Goal: Task Accomplishment & Management: Complete application form

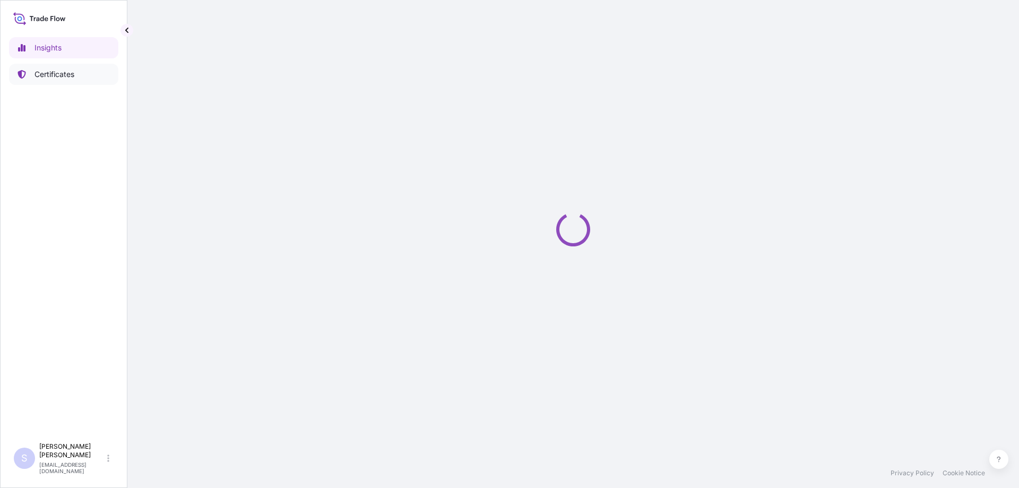
click at [74, 75] on p "Certificates" at bounding box center [55, 74] width 40 height 11
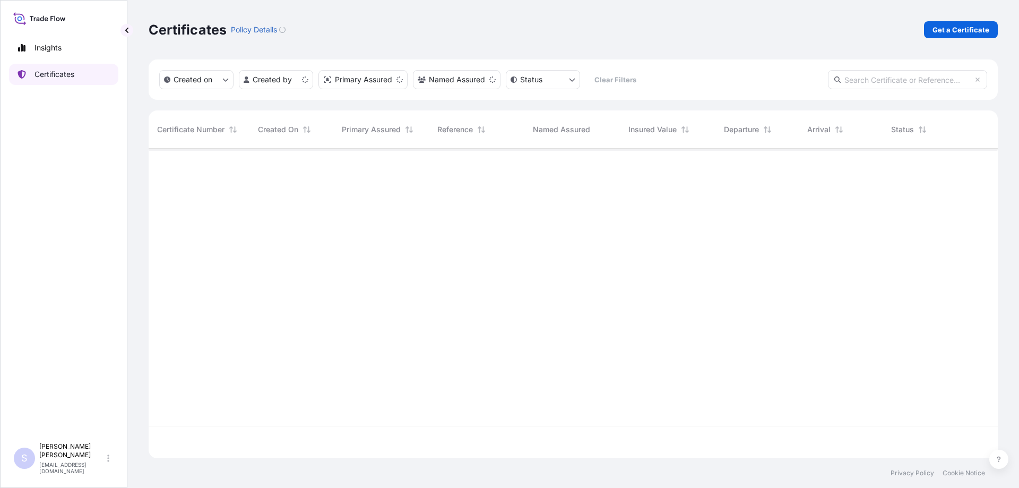
scroll to position [307, 841]
click at [956, 31] on p "Get a Certificate" at bounding box center [961, 29] width 57 height 11
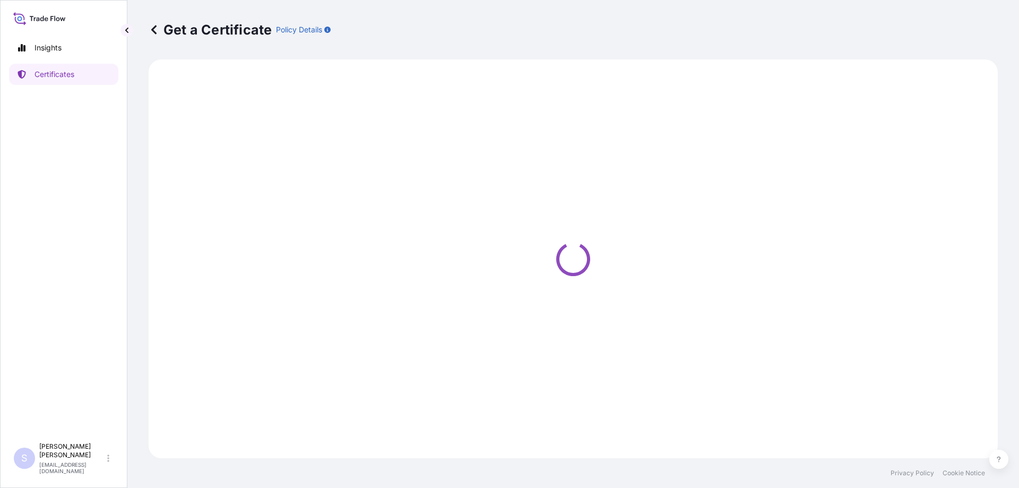
select select "Sea"
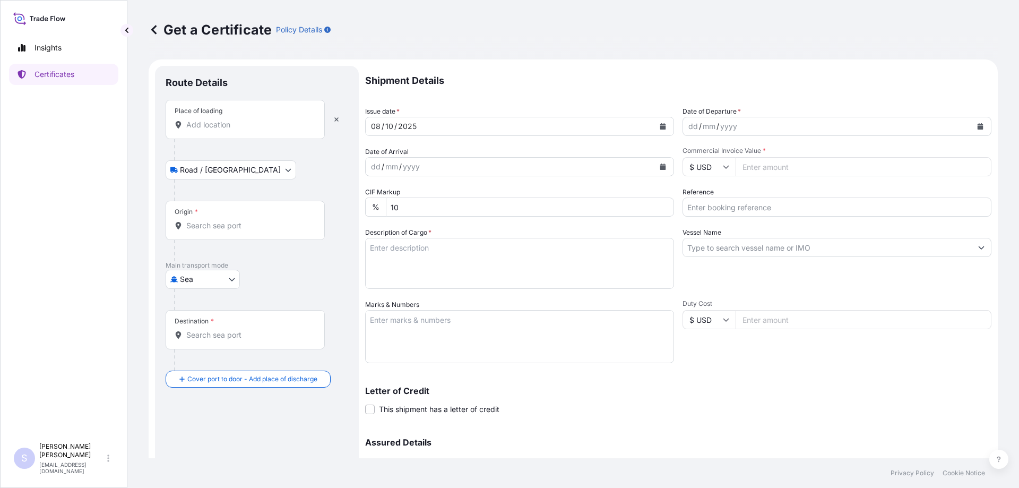
click at [219, 125] on input "Place of loading" at bounding box center [248, 124] width 125 height 11
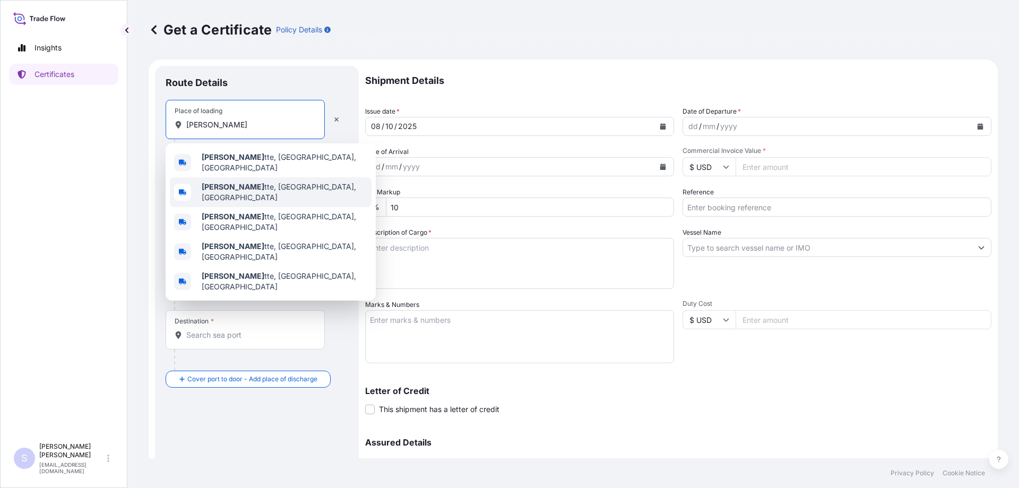
click at [237, 180] on div "Lafaye tte, IN, USA" at bounding box center [271, 192] width 202 height 30
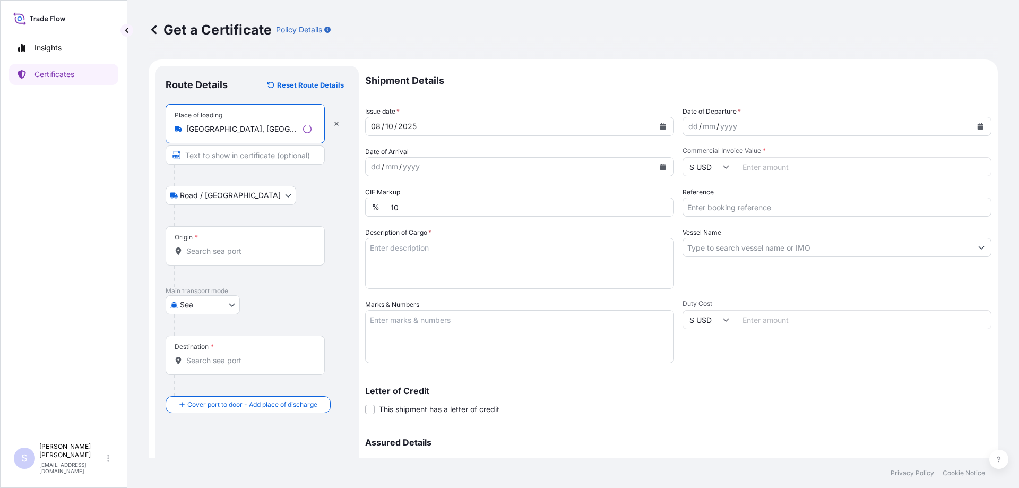
type input "Lafayette, IN, USA"
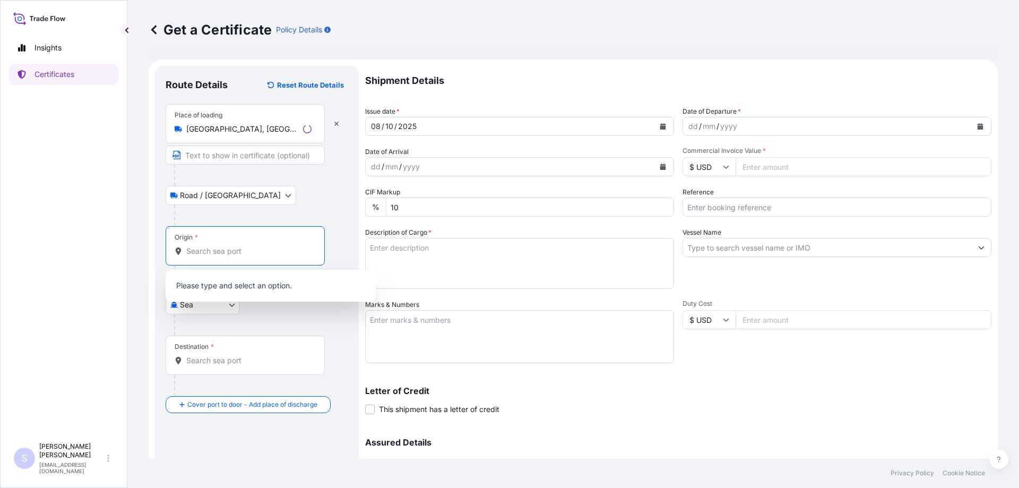
click at [218, 251] on input "Origin *" at bounding box center [248, 251] width 125 height 11
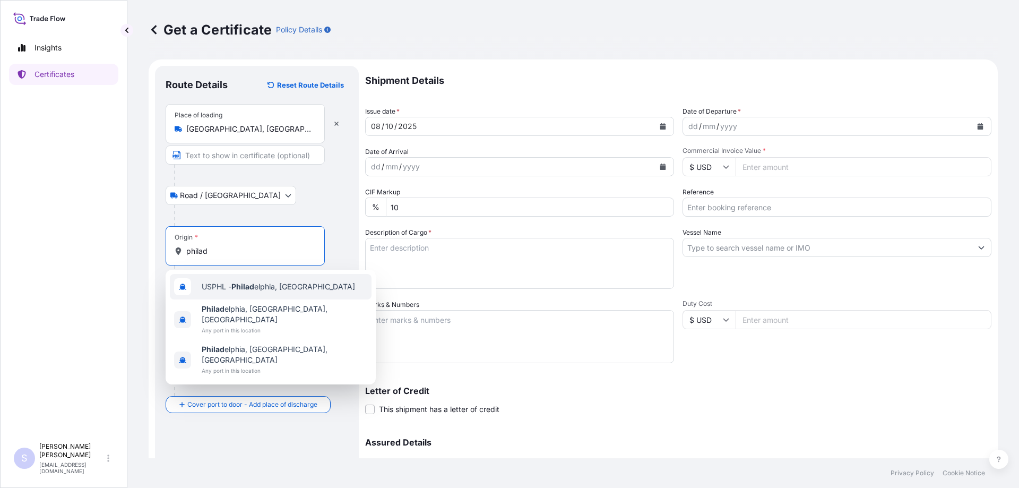
click at [262, 282] on span "USPHL - Philad elphia, United States" at bounding box center [278, 286] width 153 height 11
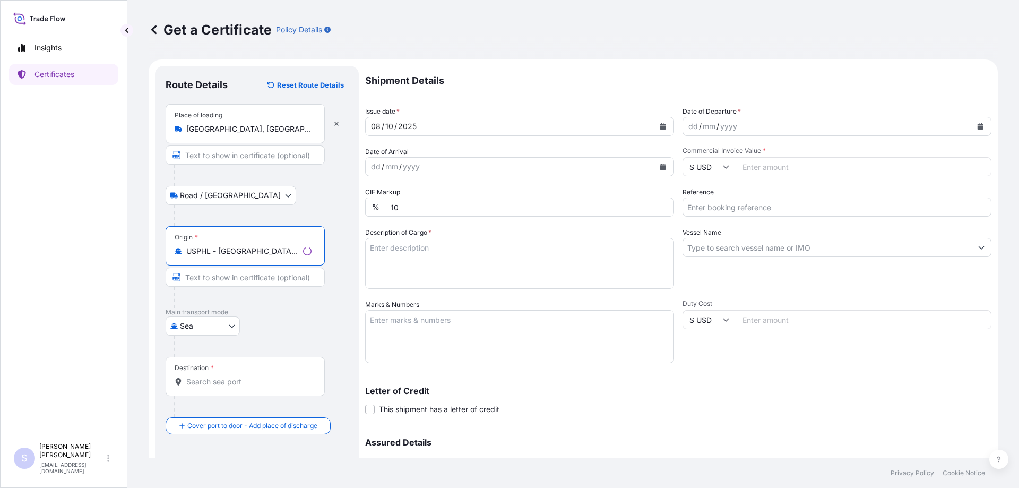
type input "USPHL - Philadelphia, United States"
click at [226, 378] on input "Destination *" at bounding box center [248, 381] width 125 height 11
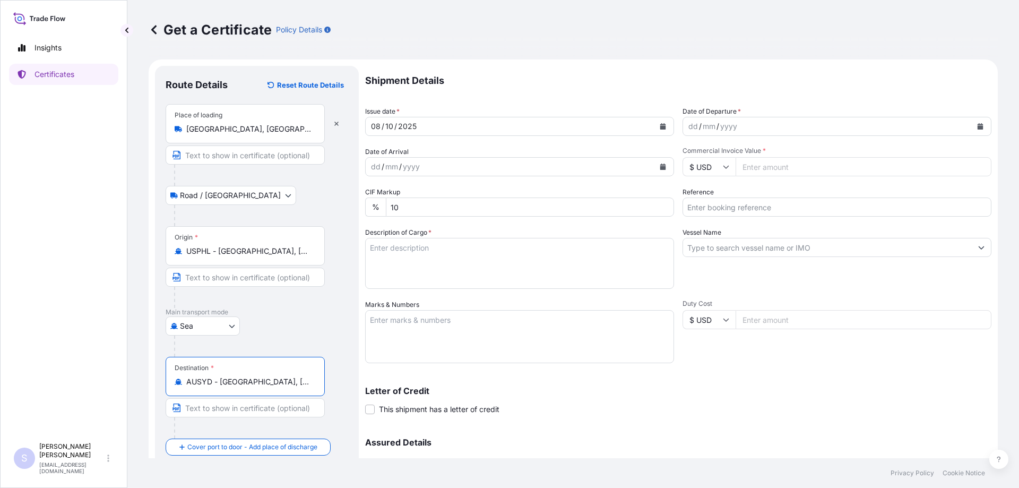
type input "AUSYD - Sydney, Australia"
click at [972, 125] on button "Calendar" at bounding box center [980, 126] width 17 height 17
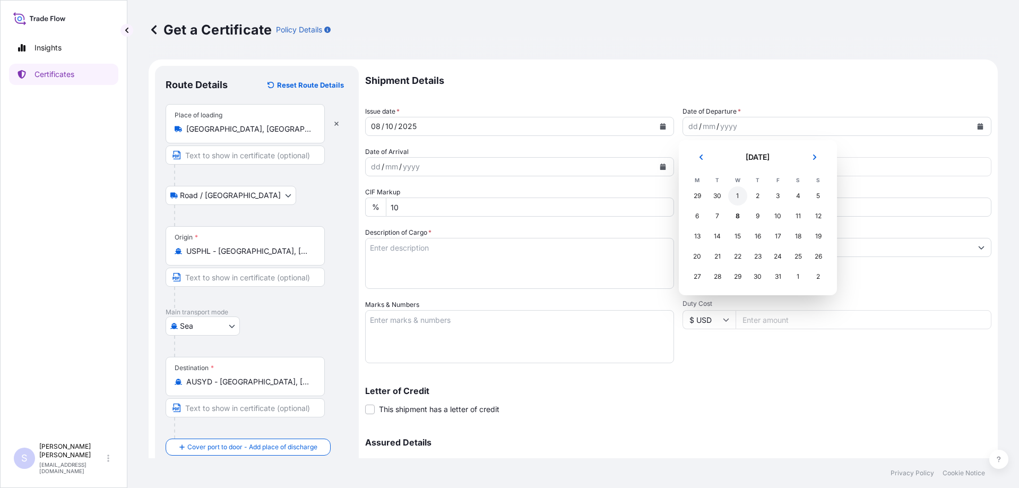
click at [735, 193] on div "1" at bounding box center [737, 195] width 19 height 19
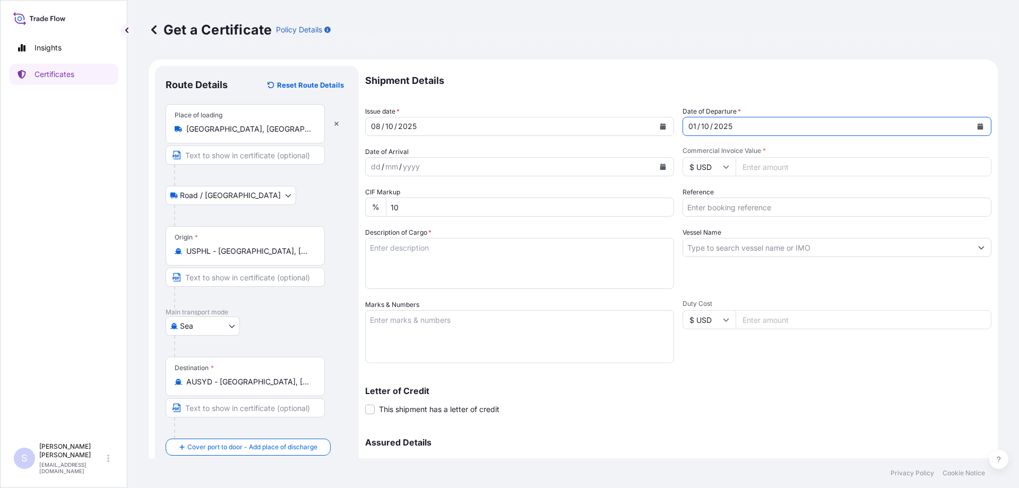
click at [662, 169] on icon "Calendar" at bounding box center [663, 167] width 6 height 6
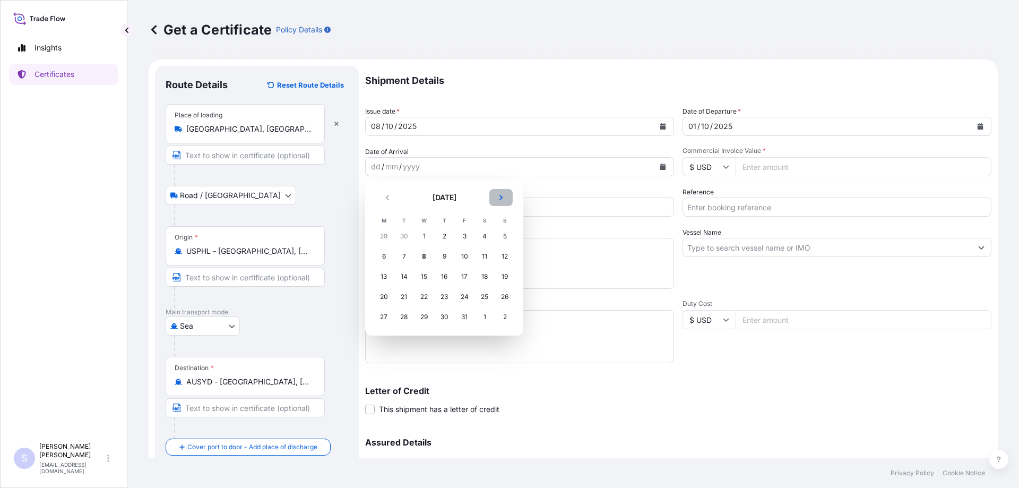
click at [499, 197] on icon "Next" at bounding box center [501, 197] width 6 height 6
click at [398, 259] on div "4" at bounding box center [403, 256] width 19 height 19
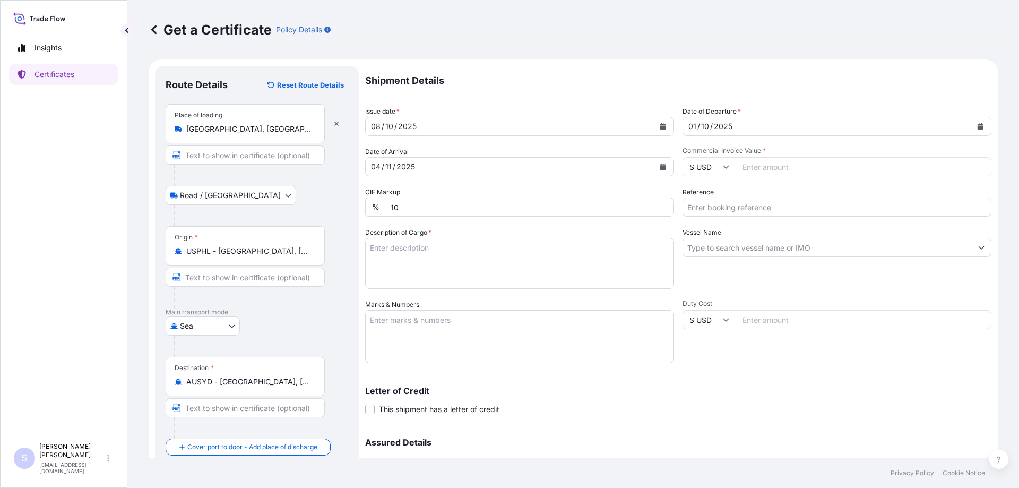
click at [787, 169] on input "Commercial Invoice Value *" at bounding box center [864, 166] width 256 height 19
paste input "35904.12"
type input "35904.12"
click at [716, 207] on input "Reference" at bounding box center [837, 206] width 309 height 19
paste input "2579682 4400627050"
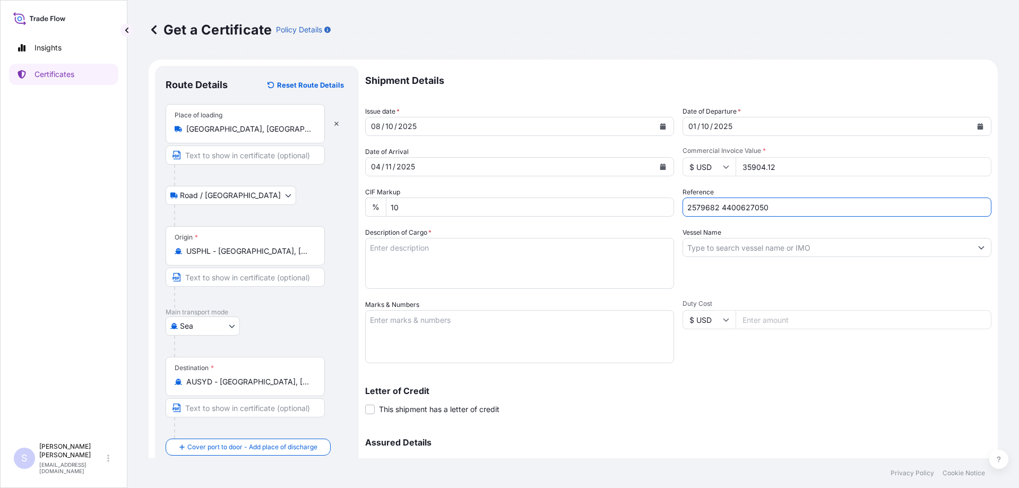
click at [717, 208] on input "2579682 4400627050" at bounding box center [837, 206] width 309 height 19
type input "SO 2579682 PO 4400627050"
click at [417, 264] on textarea "Description of Cargo *" at bounding box center [519, 263] width 309 height 51
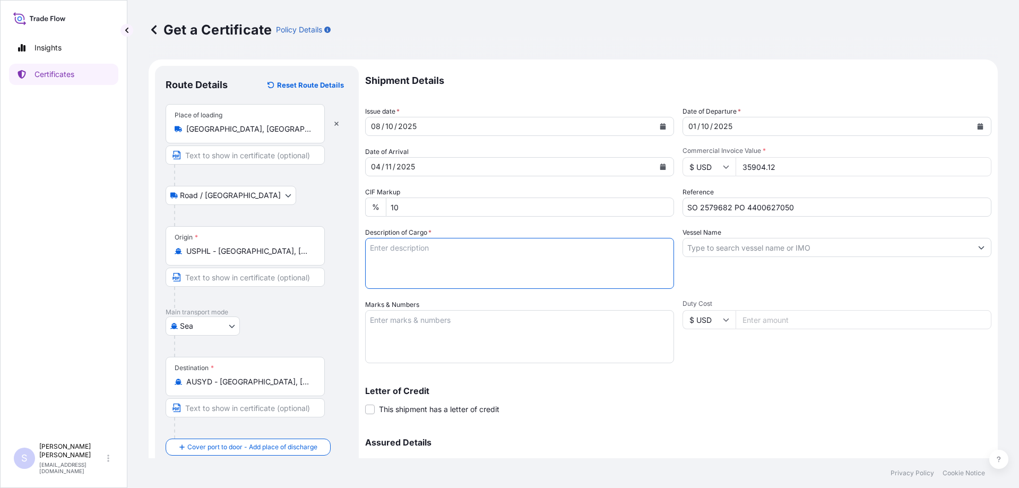
paste textarea "1x40HC CONTAINER SLAC: 19817.780Kgs 50.000Cbm 850 BAGS PROMITOR SCF 85 PACKED O…"
type textarea "1x40HC CONTAINER SLAC: 19817.780Kgs 50.000Cbm 850 BAGS PROMITOR SCF 85 PACKED O…"
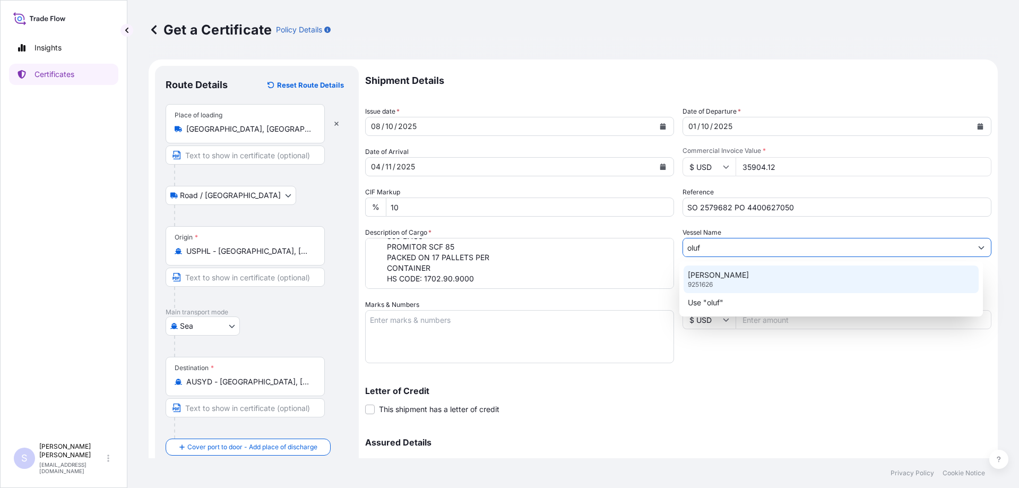
click at [727, 278] on p "OLUF MAERSK" at bounding box center [718, 275] width 61 height 11
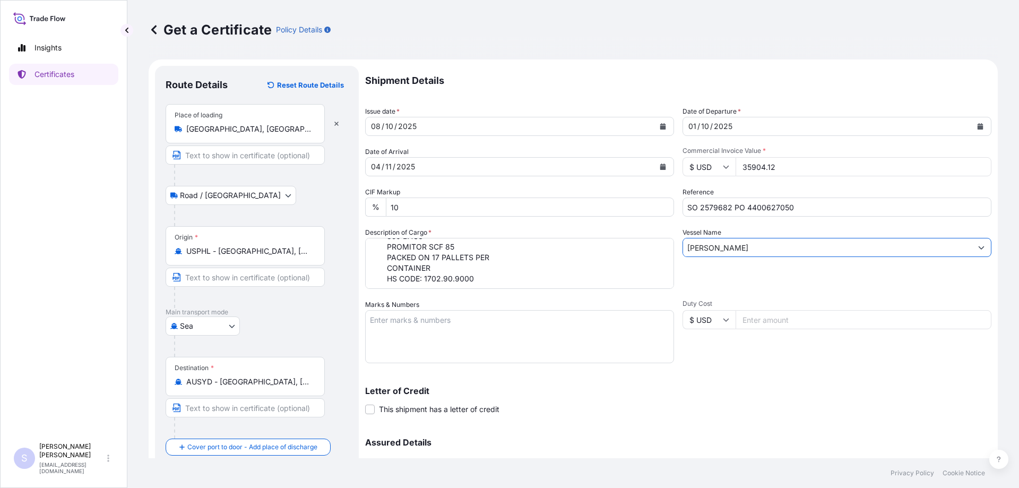
type input "OLUF MAERSK"
click at [476, 340] on textarea "Marks & Numbers" at bounding box center [519, 336] width 309 height 53
paste textarea "MRSU6972855"
click at [409, 351] on textarea "MRSU6972855" at bounding box center [519, 336] width 309 height 53
paste textarea "0120712"
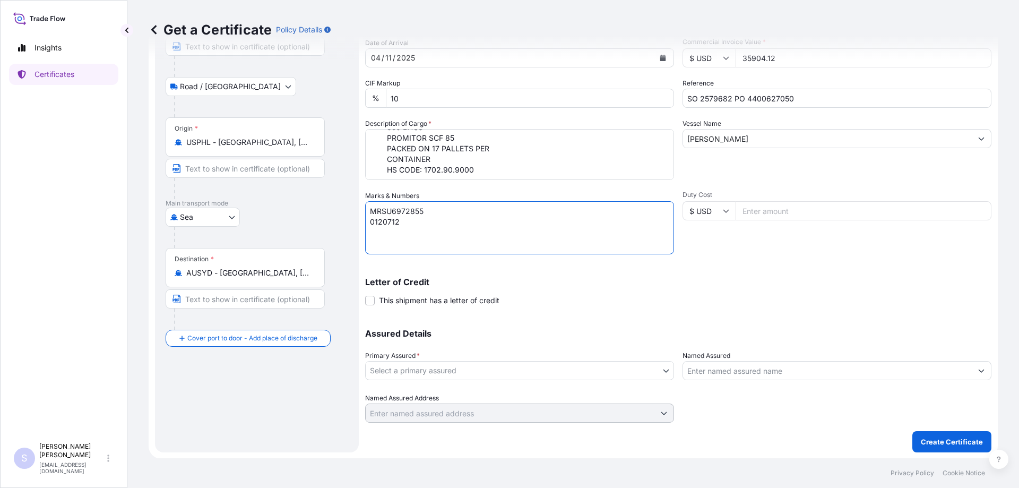
scroll to position [109, 0]
type textarea "MRSU6972855 0120712"
click at [441, 376] on body "Insights Certificates S Steve Klinger csidocs@cargos.com Get a Certificate Poli…" at bounding box center [509, 244] width 1019 height 488
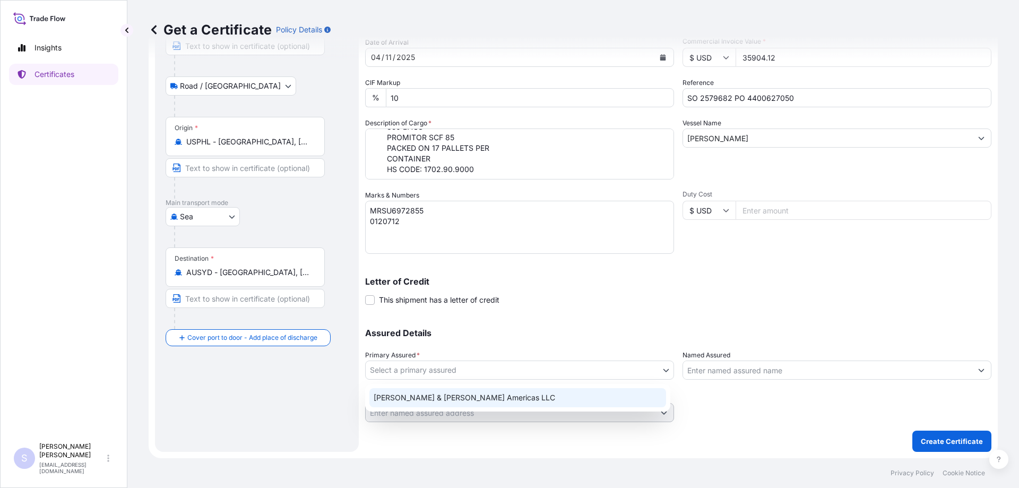
click at [445, 393] on div "Tate & Lyle Americas LLC" at bounding box center [517, 397] width 297 height 19
select select "31658"
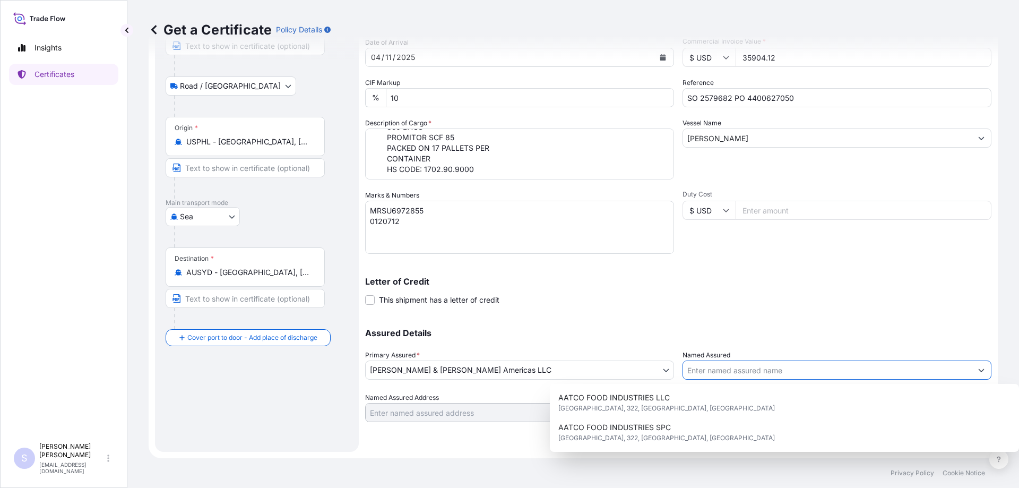
click at [770, 373] on input "Named Assured" at bounding box center [827, 369] width 289 height 19
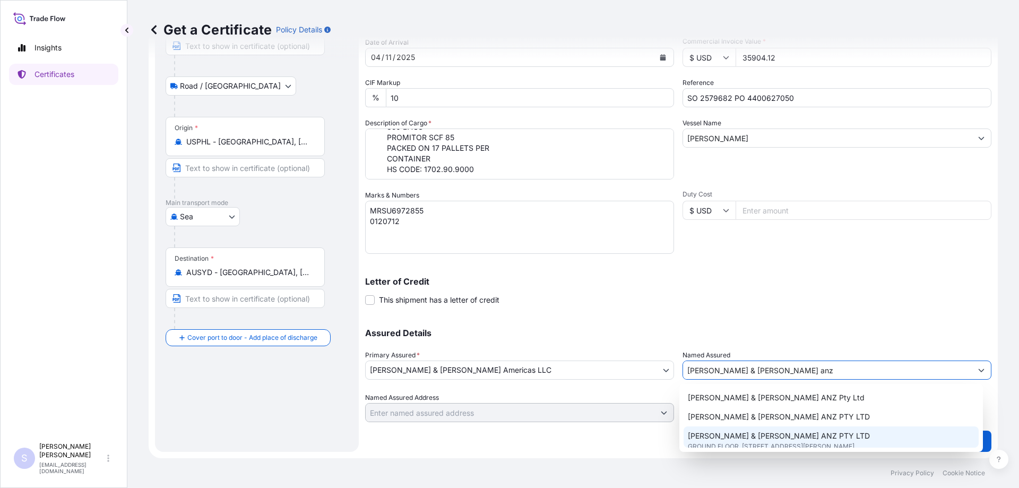
click at [759, 431] on span "TATE & LYLE ANZ PTY LTD" at bounding box center [779, 436] width 182 height 11
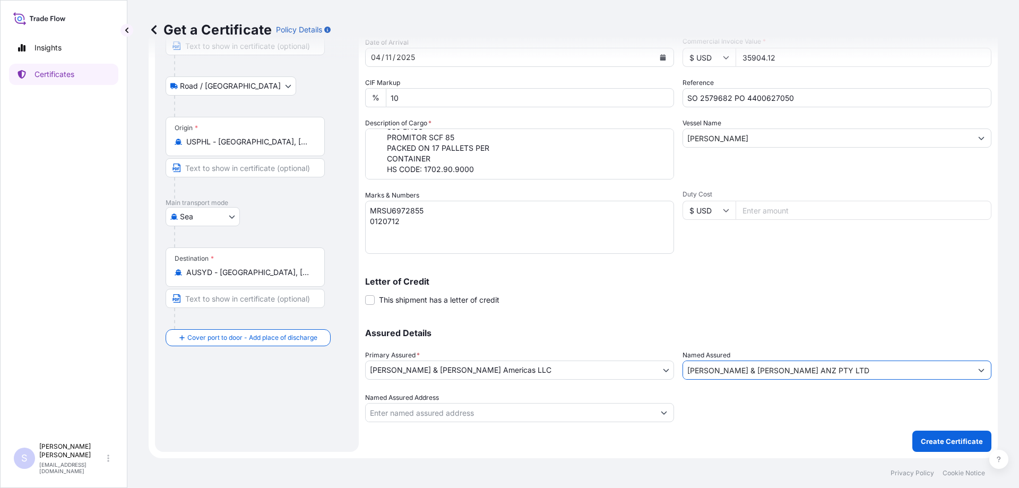
type input "TATE & LYLE ANZ PTY LTD"
click at [926, 434] on button "Create Certificate" at bounding box center [952, 441] width 79 height 21
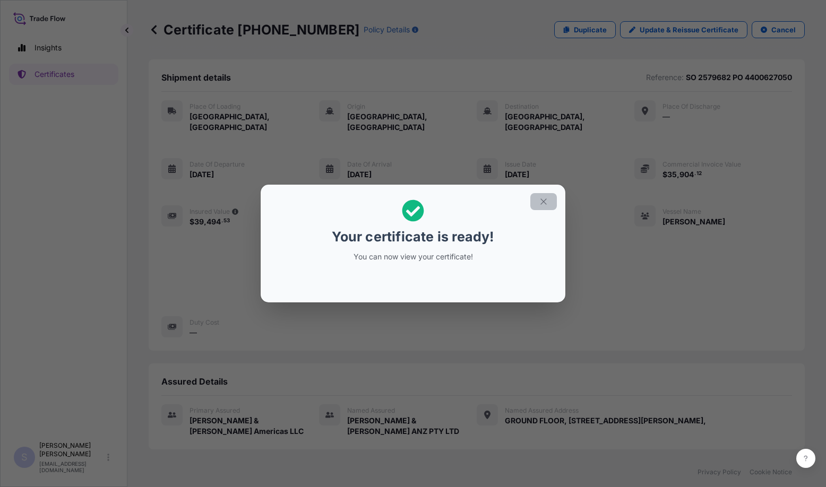
click at [539, 200] on icon "button" at bounding box center [544, 202] width 10 height 10
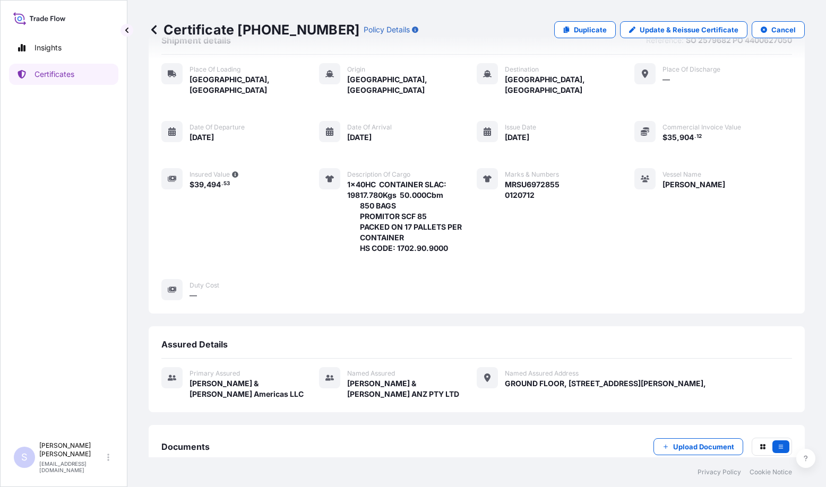
scroll to position [83, 0]
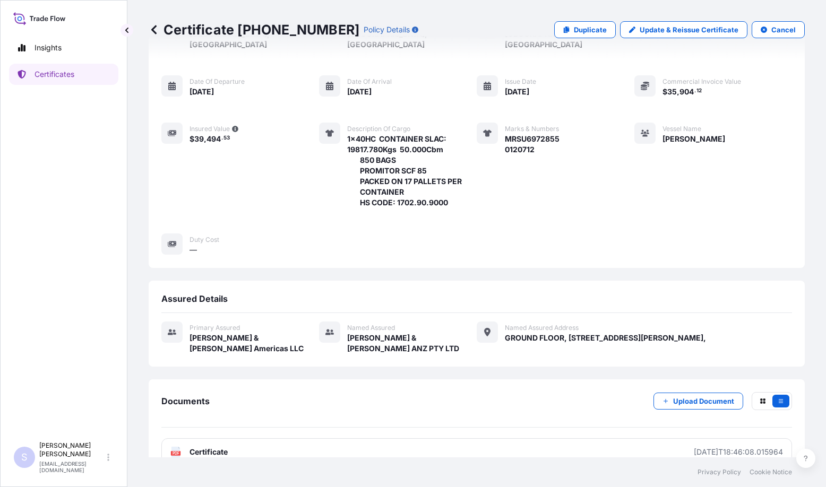
click at [250, 439] on link "PDF Certificate 2025-10-08T18:46:08.015964" at bounding box center [476, 453] width 631 height 28
click at [58, 80] on link "Certificates" at bounding box center [63, 74] width 109 height 21
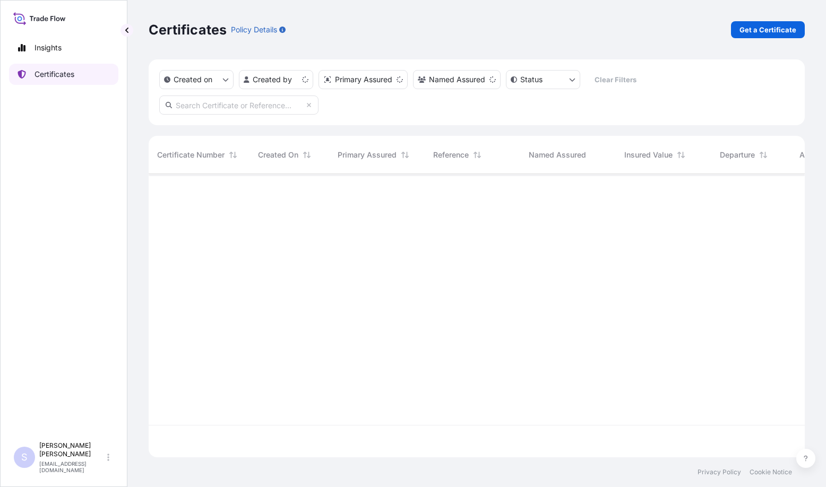
scroll to position [281, 648]
click at [747, 30] on p "Get a Certificate" at bounding box center [768, 29] width 57 height 11
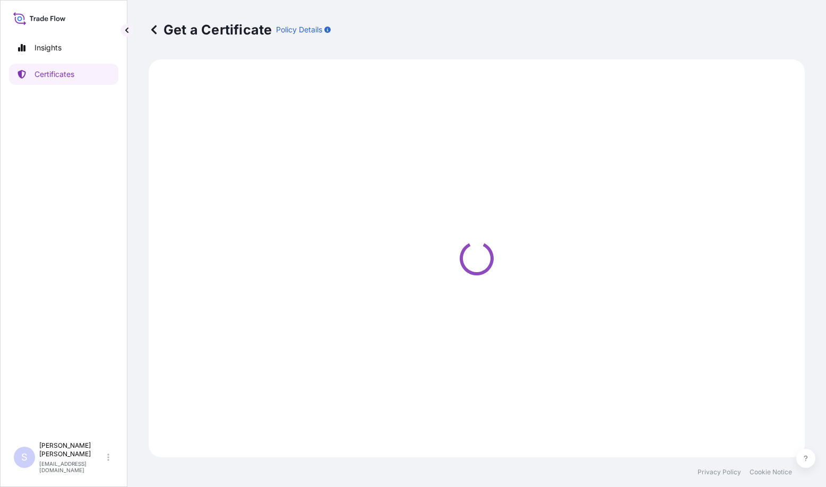
select select "Sea"
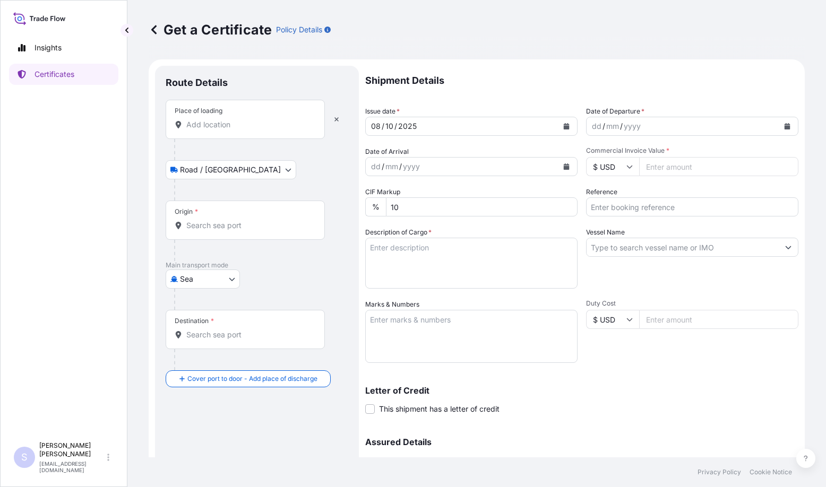
click at [213, 126] on input "Place of loading" at bounding box center [248, 124] width 125 height 11
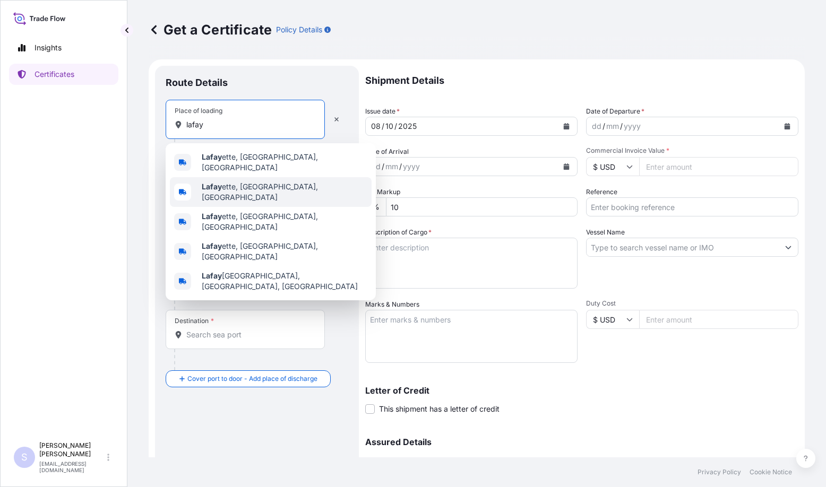
click at [224, 191] on span "Lafay ette, IN, USA" at bounding box center [285, 192] width 166 height 21
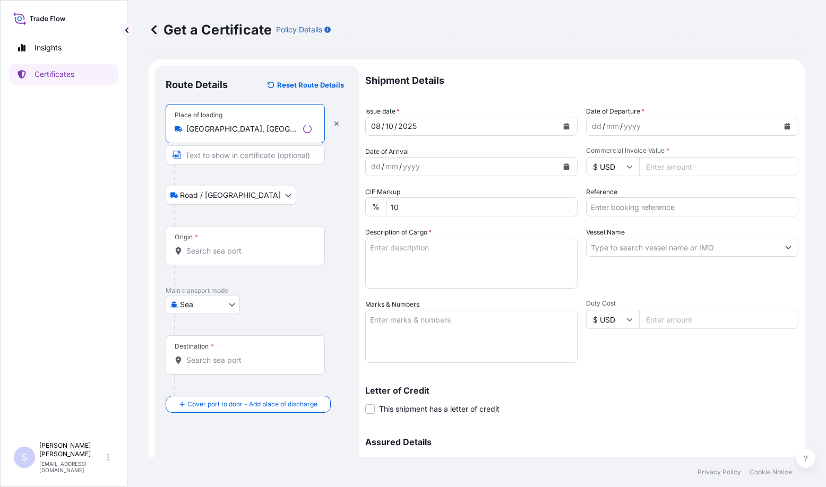
type input "Lafayette, IN, USA"
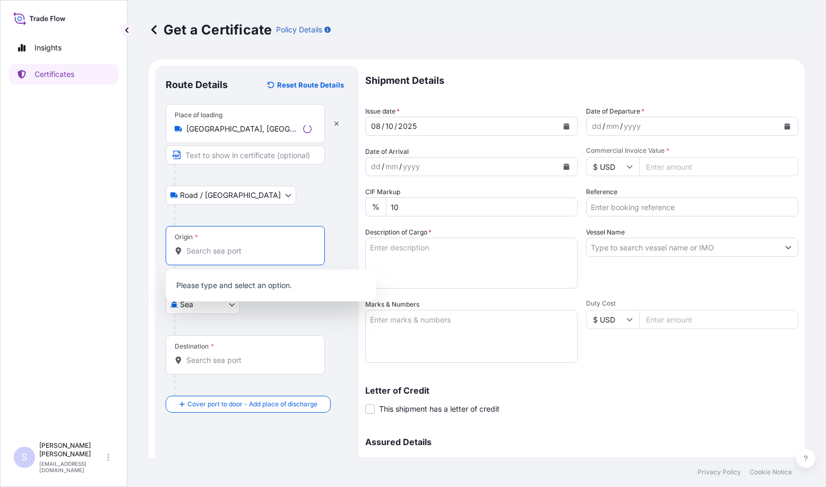
click at [214, 252] on input "Origin *" at bounding box center [248, 251] width 125 height 11
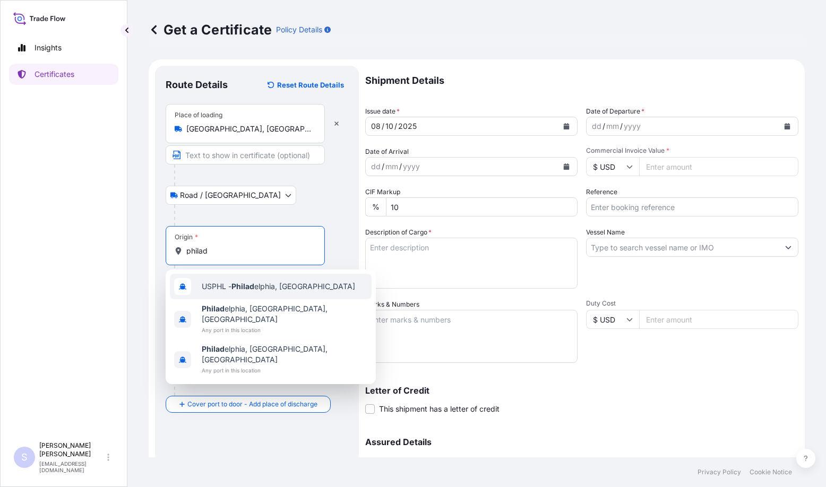
click at [224, 286] on span "USPHL - Philad elphia, United States" at bounding box center [278, 286] width 153 height 11
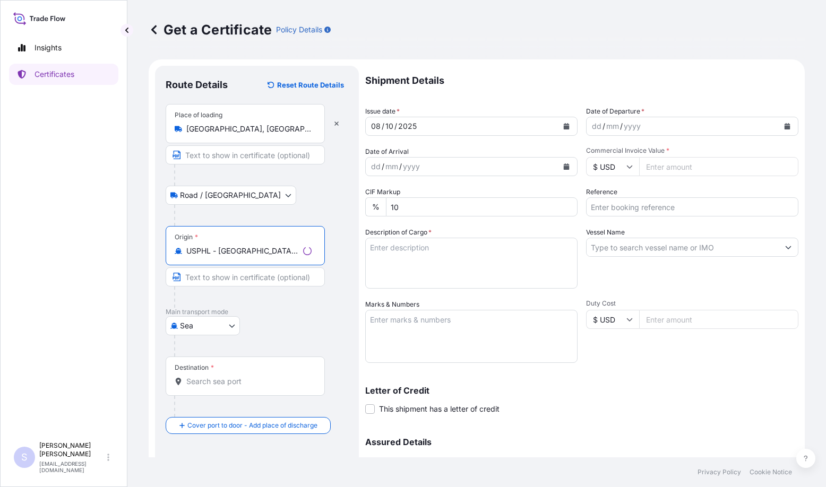
type input "USPHL - Philadelphia, United States"
click at [213, 384] on input "Destination *" at bounding box center [248, 381] width 125 height 11
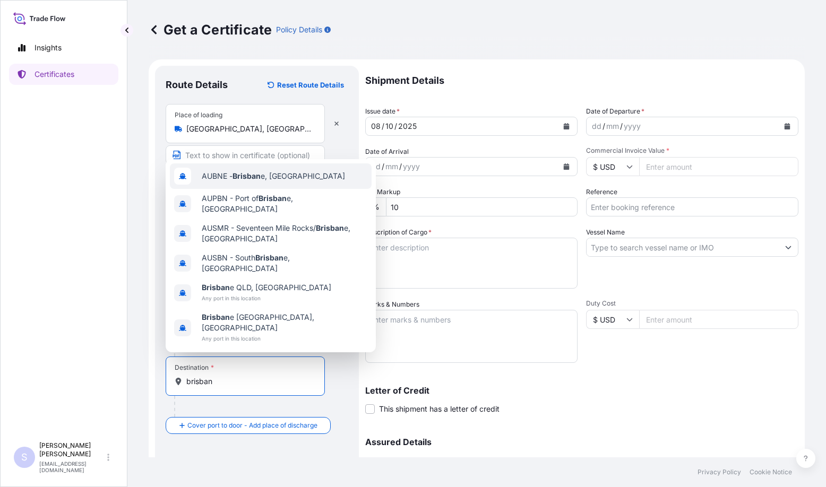
click at [253, 182] on span "AUBNE - Brisban e, Australia" at bounding box center [273, 176] width 143 height 11
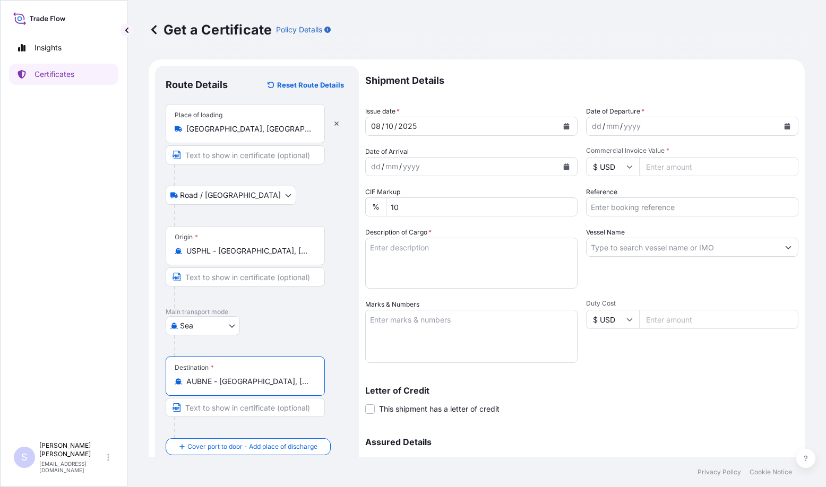
type input "AUBNE - Brisbane, Australia"
click at [785, 126] on icon "Calendar" at bounding box center [788, 126] width 6 height 6
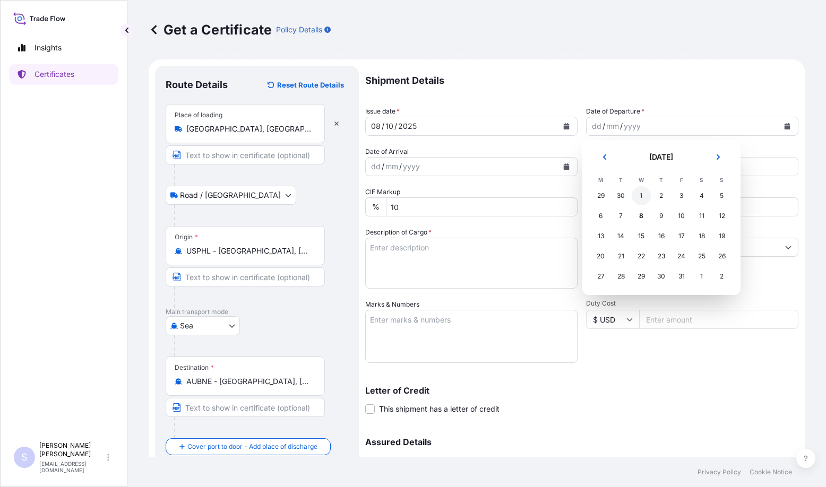
click at [645, 194] on div "1" at bounding box center [641, 195] width 19 height 19
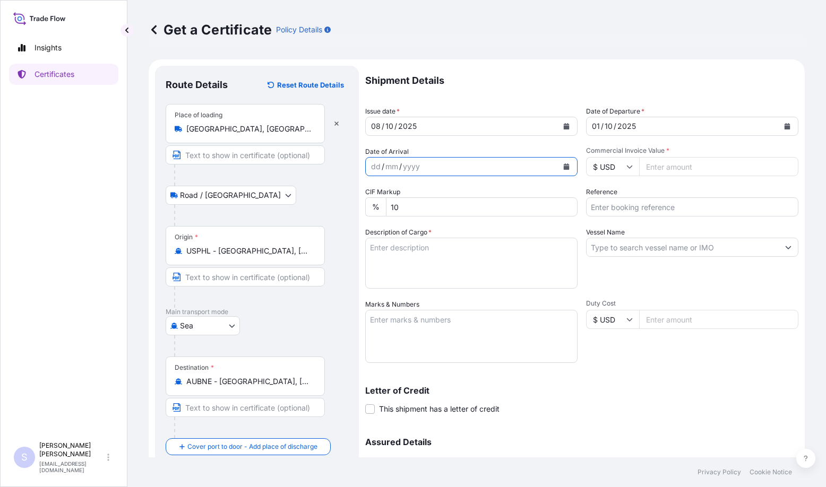
click at [563, 166] on icon "Calendar" at bounding box center [566, 167] width 6 height 6
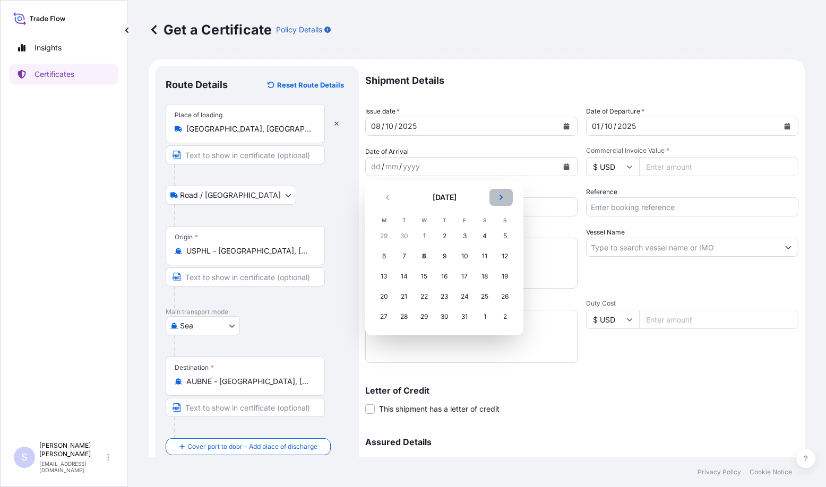
click at [504, 199] on icon "Next" at bounding box center [501, 197] width 6 height 6
click at [486, 253] on div "8" at bounding box center [484, 256] width 19 height 19
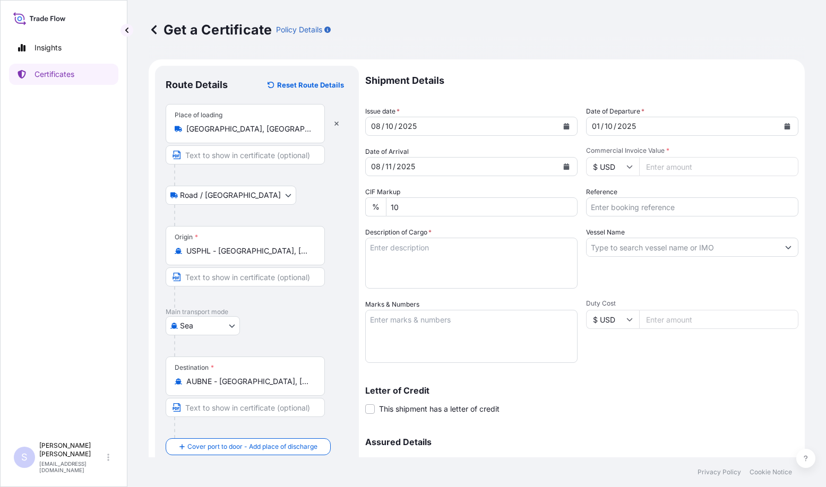
click at [661, 169] on input "Commercial Invoice Value *" at bounding box center [718, 166] width 159 height 19
paste input "22309.70"
type input "22309.70"
click at [639, 215] on input "Reference" at bounding box center [692, 206] width 212 height 19
paste input "2581052 PO 4400627762"
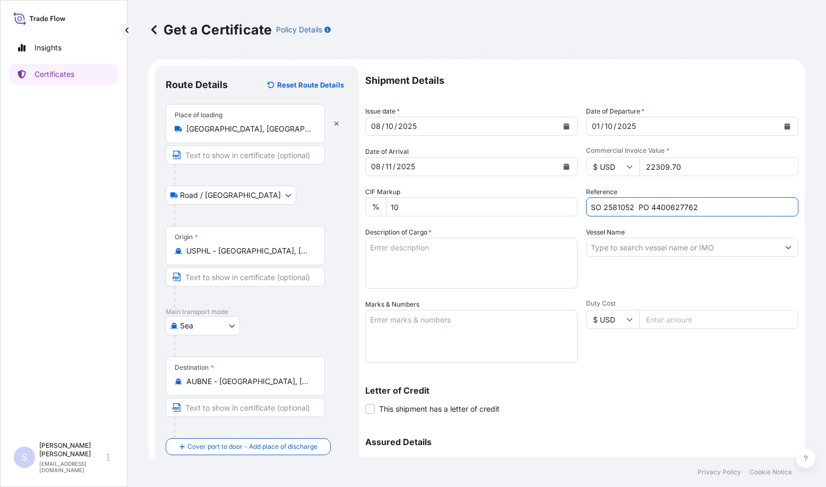
type input "SO 2581052 PO 4400627762"
click at [444, 256] on textarea "Description of Cargo *" at bounding box center [471, 263] width 212 height 51
paste textarea "1x40HC SLAC: 765 BAGS 19663.252K 50.000M PERMA-FLO NG STARCH PACKED ON 17 PALLE…"
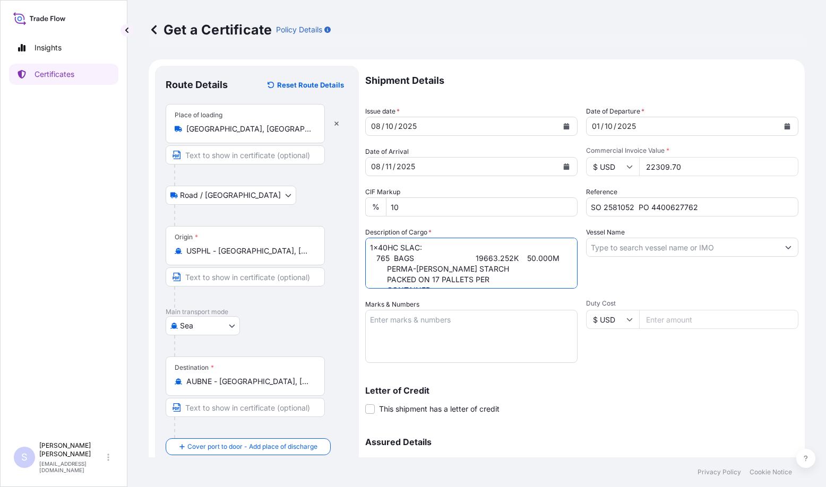
scroll to position [17, 0]
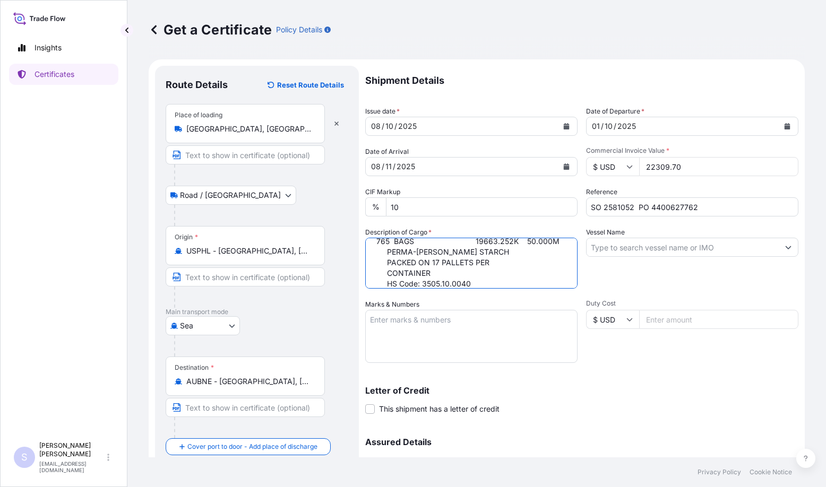
type textarea "1x40HC SLAC: 765 BAGS 19663.252K 50.000M PERMA-FLO NG STARCH PACKED ON 17 PALLE…"
click at [626, 248] on input "Vessel Name" at bounding box center [683, 247] width 192 height 19
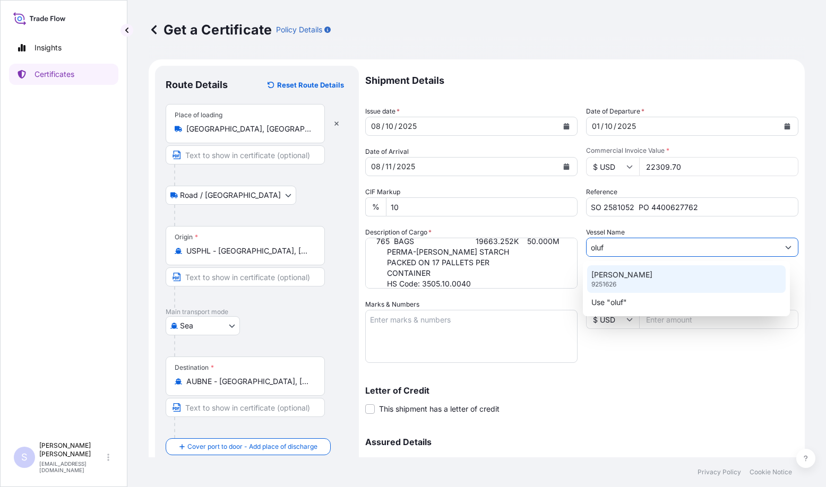
click at [626, 280] on div "OLUF MAERSK 9251626" at bounding box center [686, 279] width 199 height 28
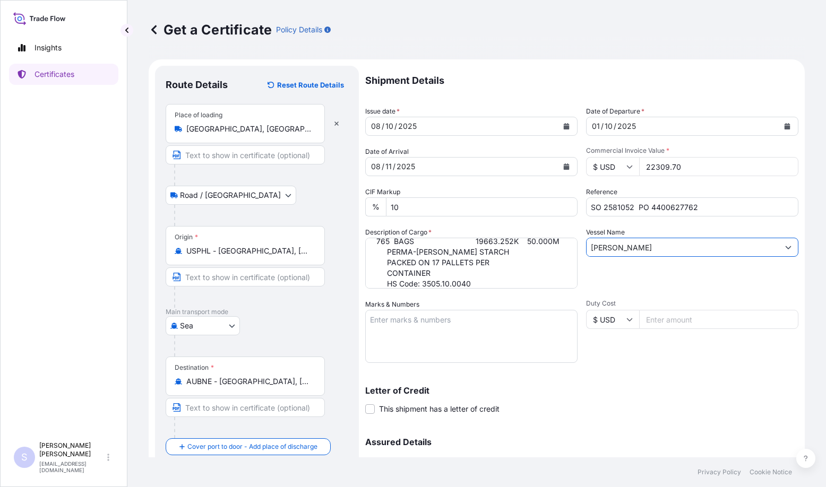
type input "OLUF MAERSK"
click at [443, 334] on textarea "Marks & Numbers" at bounding box center [471, 336] width 212 height 53
paste textarea "MRSU6104267"
click at [438, 327] on textarea "MRSU6104267" at bounding box center [471, 336] width 212 height 53
click at [434, 334] on textarea "MRSU6104267" at bounding box center [471, 336] width 212 height 53
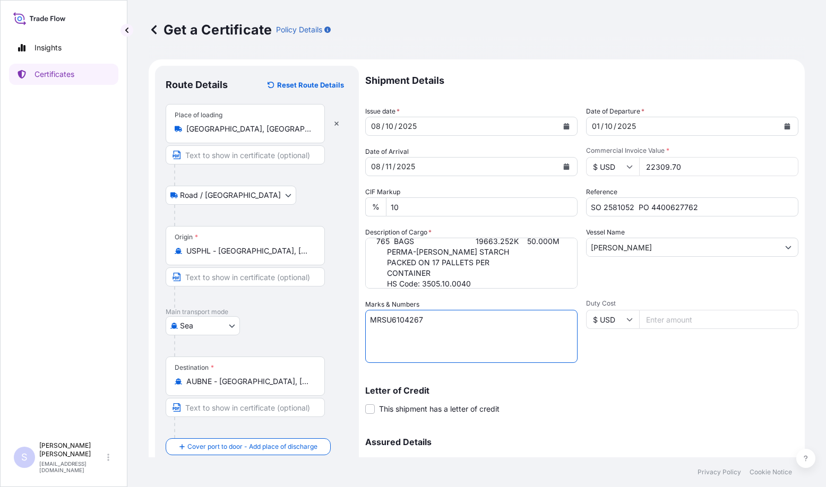
paste textarea "0120784"
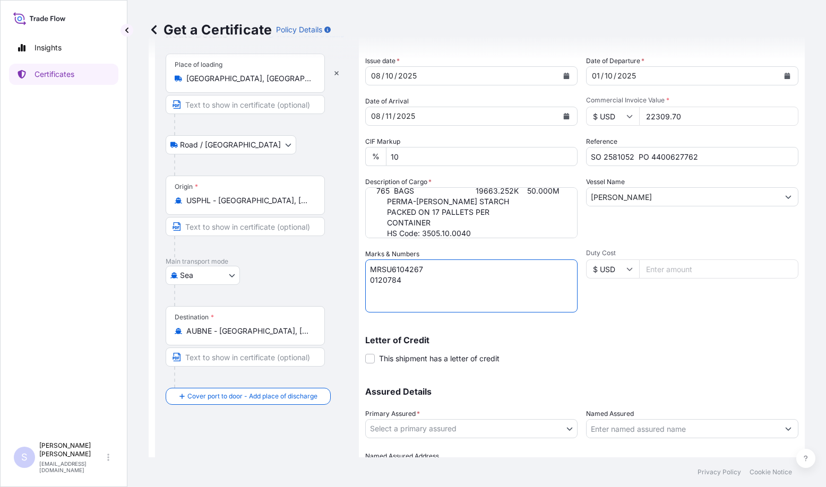
scroll to position [110, 0]
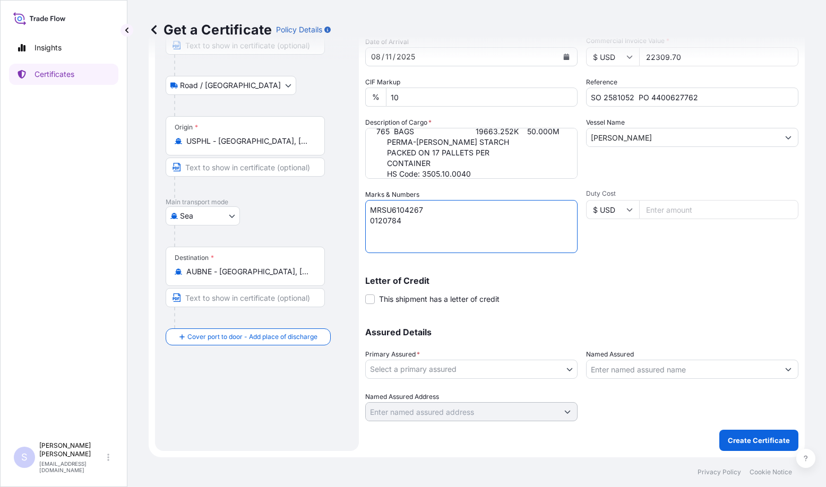
type textarea "MRSU6104267 0120784"
click at [426, 366] on body "Insights Certificates S Steve Klinger csidocs@cargos.com Get a Certificate Poli…" at bounding box center [413, 243] width 826 height 487
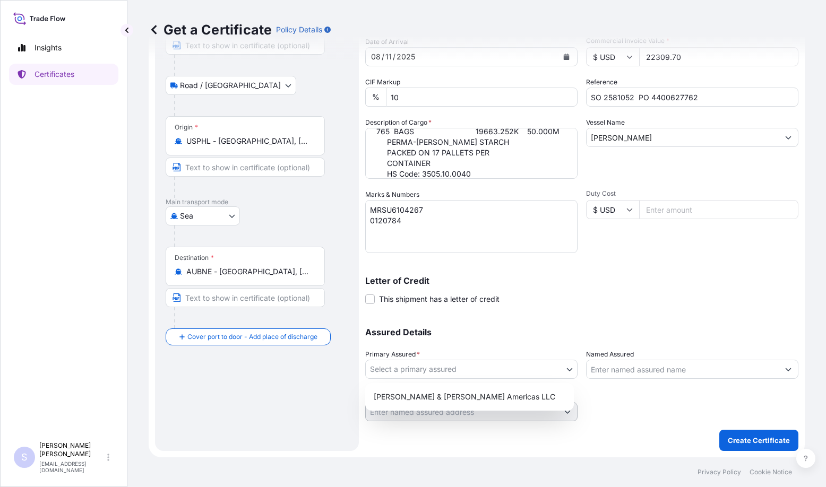
click at [426, 385] on div "Tate & Lyle Americas LLC" at bounding box center [469, 397] width 209 height 28
click at [426, 397] on div "Tate & Lyle Americas LLC" at bounding box center [469, 397] width 200 height 19
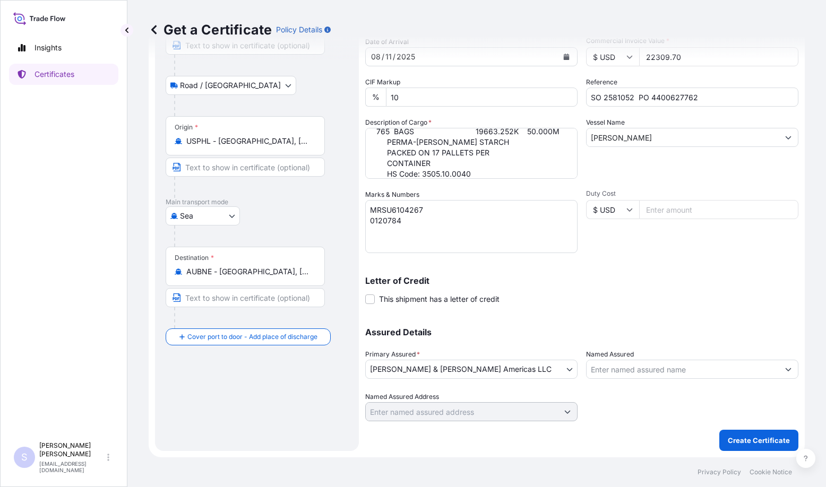
click at [633, 364] on input "Named Assured" at bounding box center [683, 369] width 192 height 19
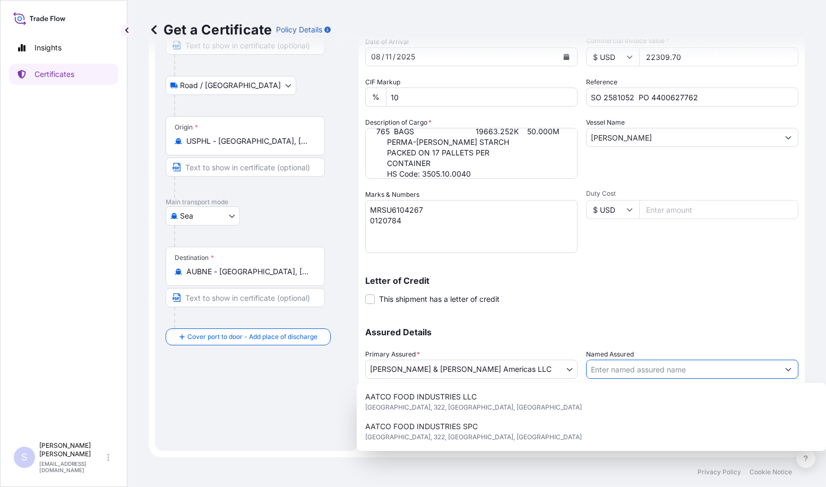
paste input "TATE & LYLE ANZ"
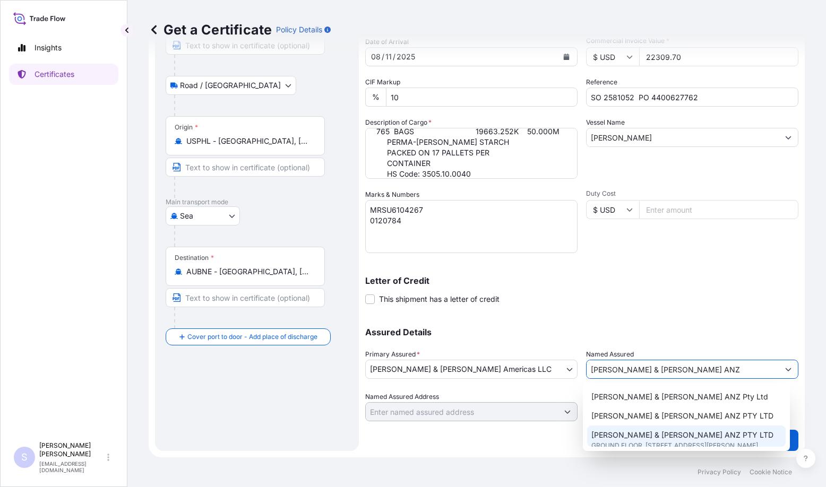
scroll to position [19, 0]
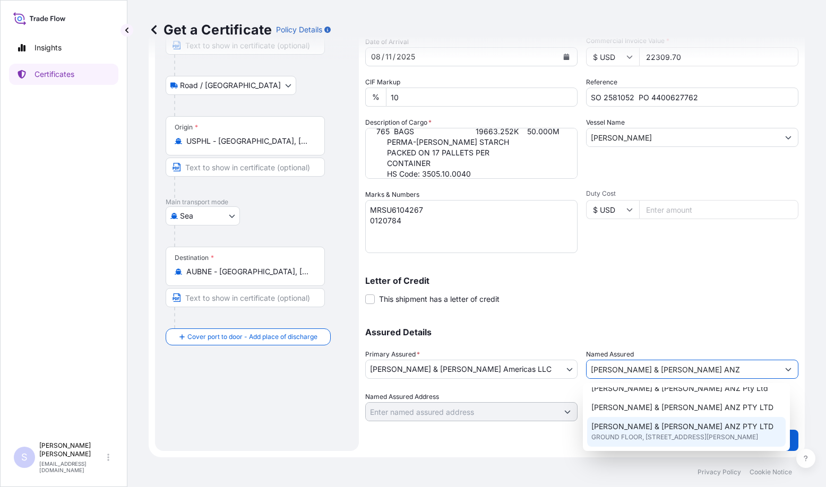
click at [640, 432] on span "GROUND FLOOR, 180 ALBERT ROAD,, 3205, SOUTH MELBOURNE, AUSTRALIA" at bounding box center [674, 437] width 167 height 11
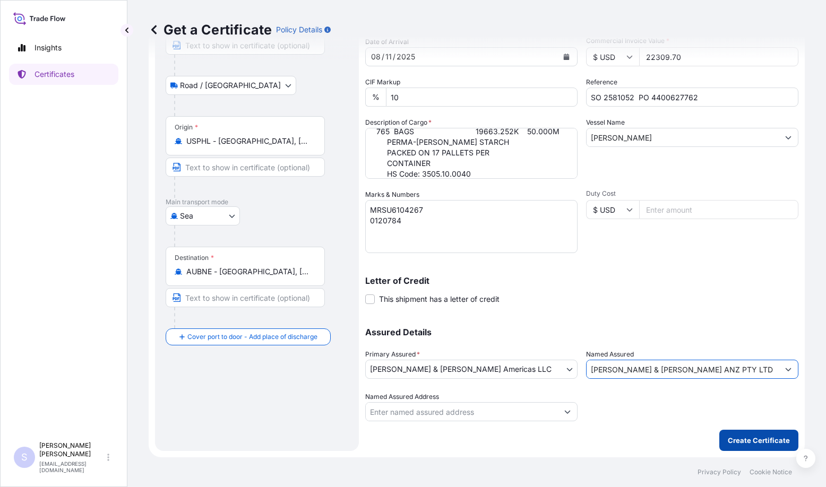
type input "TATE & LYLE ANZ PTY LTD"
click at [737, 442] on p "Create Certificate" at bounding box center [759, 440] width 62 height 11
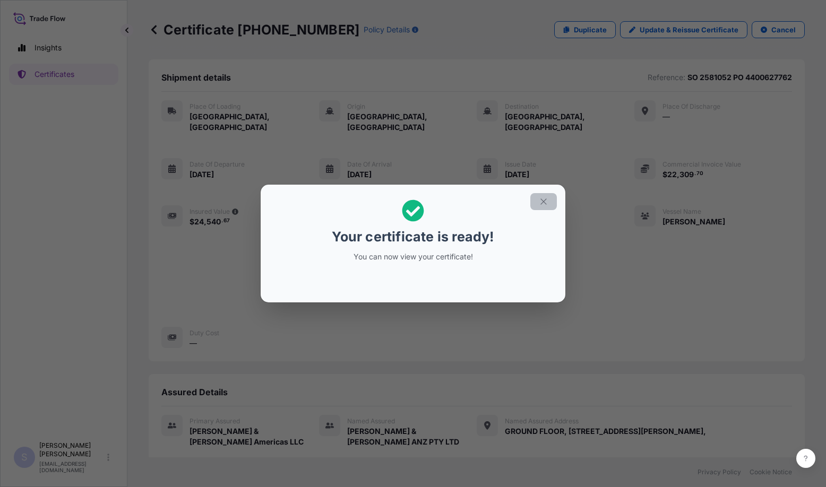
click at [536, 200] on button "button" at bounding box center [543, 201] width 27 height 17
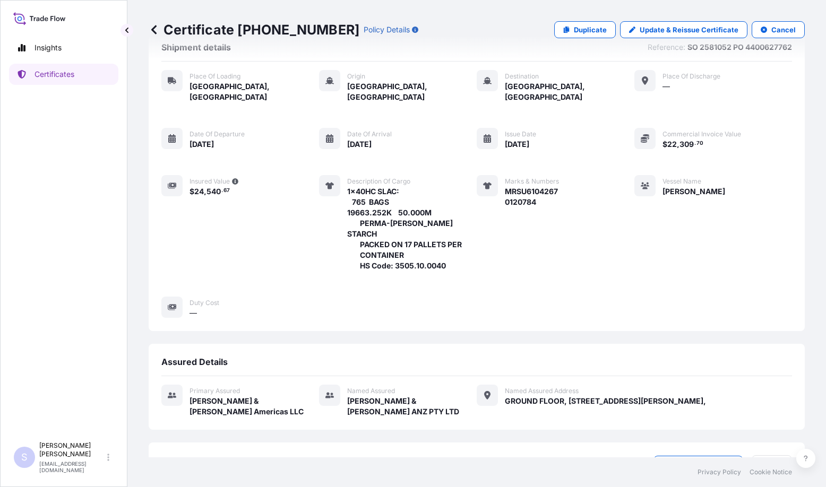
scroll to position [83, 0]
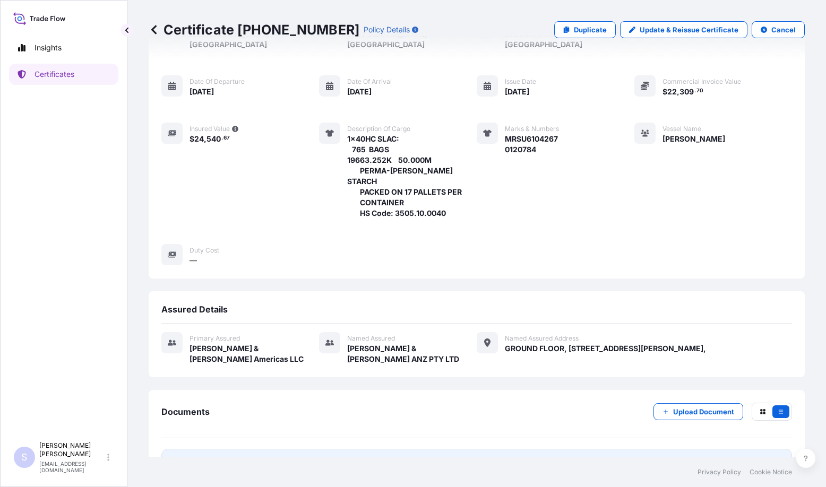
click at [226, 458] on span "Certificate" at bounding box center [209, 463] width 38 height 11
click at [82, 73] on link "Certificates" at bounding box center [63, 74] width 109 height 21
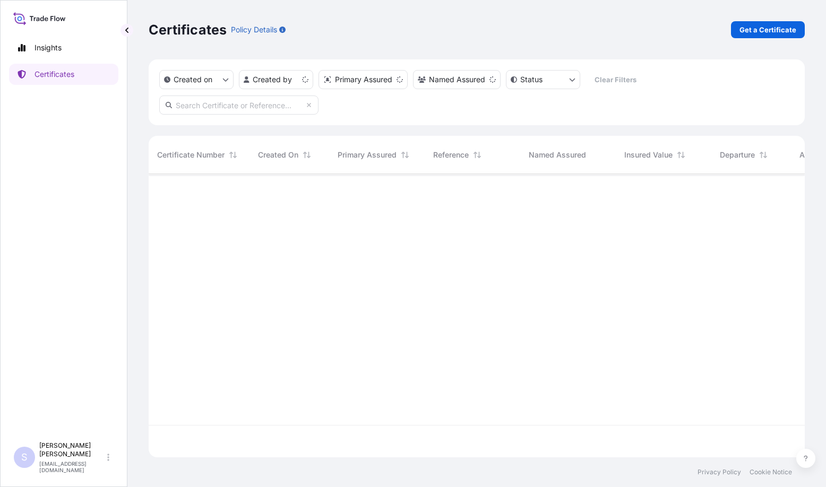
scroll to position [281, 648]
click at [771, 30] on p "Get a Certificate" at bounding box center [768, 29] width 57 height 11
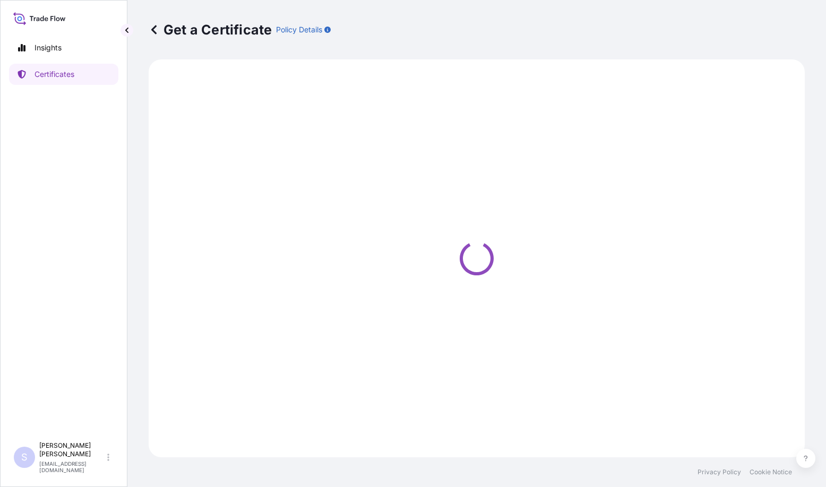
select select "Sea"
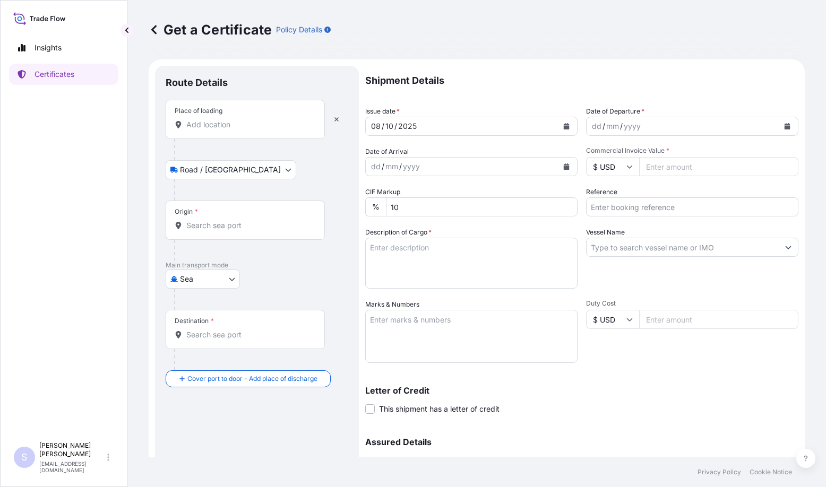
click at [242, 125] on input "Place of loading" at bounding box center [248, 124] width 125 height 11
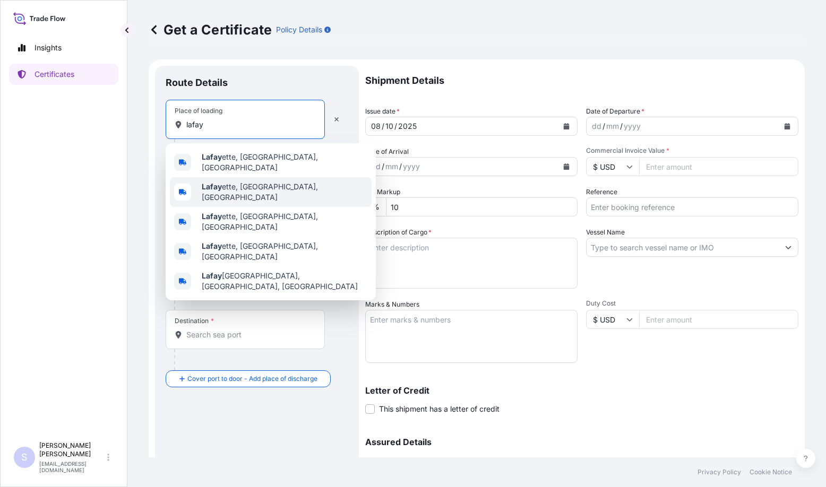
click at [255, 184] on span "Lafay ette, IN, USA" at bounding box center [285, 192] width 166 height 21
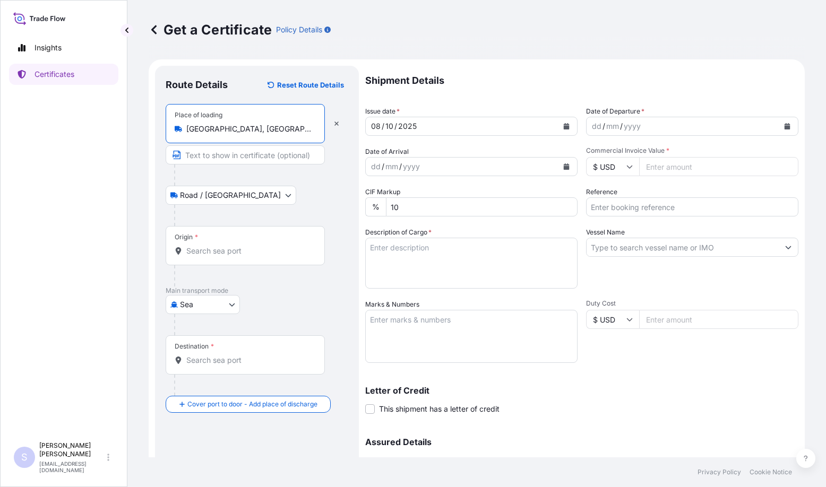
type input "Lafayette, IN, USA"
click at [216, 249] on input "Origin *" at bounding box center [248, 251] width 125 height 11
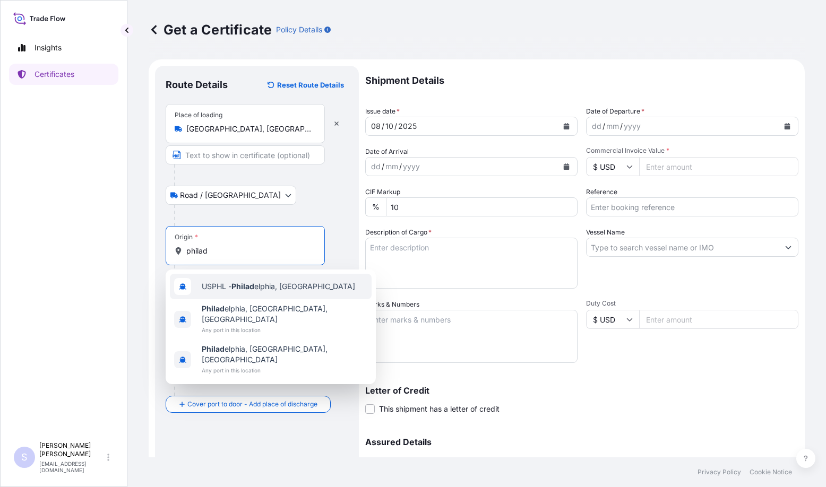
click at [231, 285] on span "USPHL - Philad elphia, United States" at bounding box center [278, 286] width 153 height 11
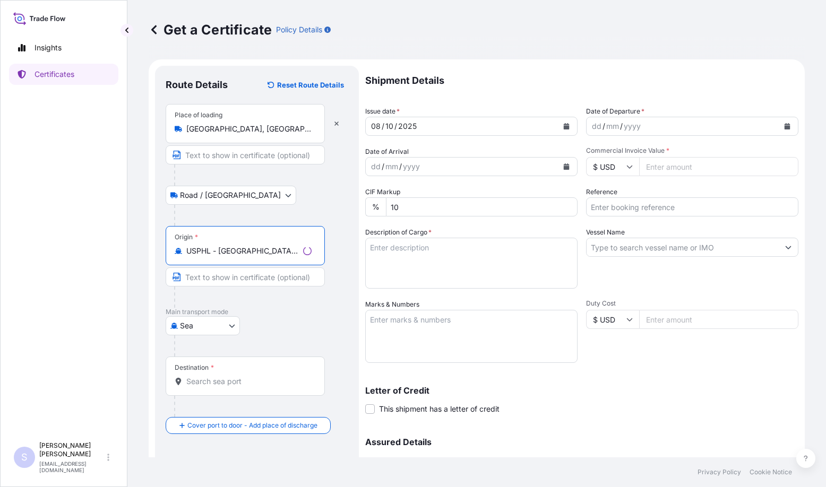
type input "USPHL - Philadelphia, United States"
click at [208, 385] on input "Destination *" at bounding box center [248, 381] width 125 height 11
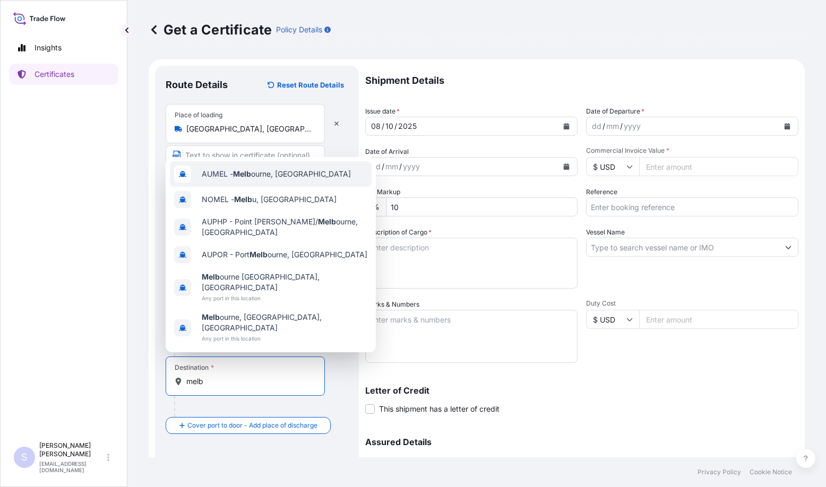
click at [260, 179] on span "AUMEL - Melb ourne, Australia" at bounding box center [276, 174] width 149 height 11
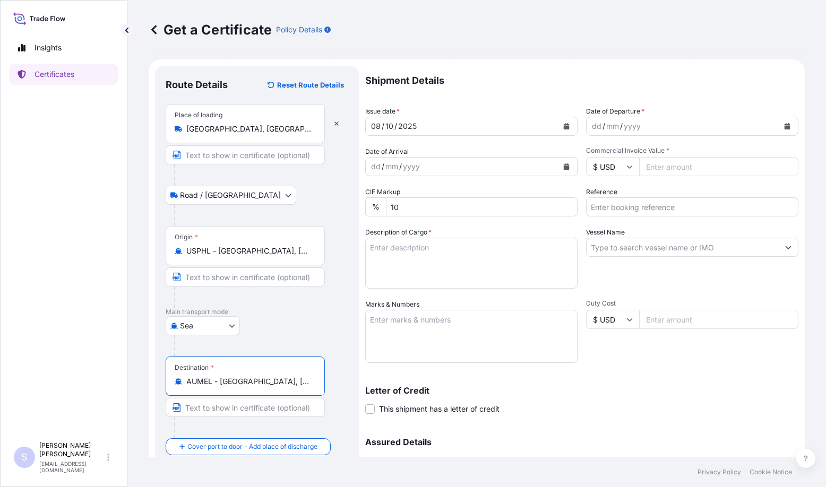
type input "AUMEL - Melbourne, Australia"
click at [785, 127] on icon "Calendar" at bounding box center [788, 126] width 6 height 6
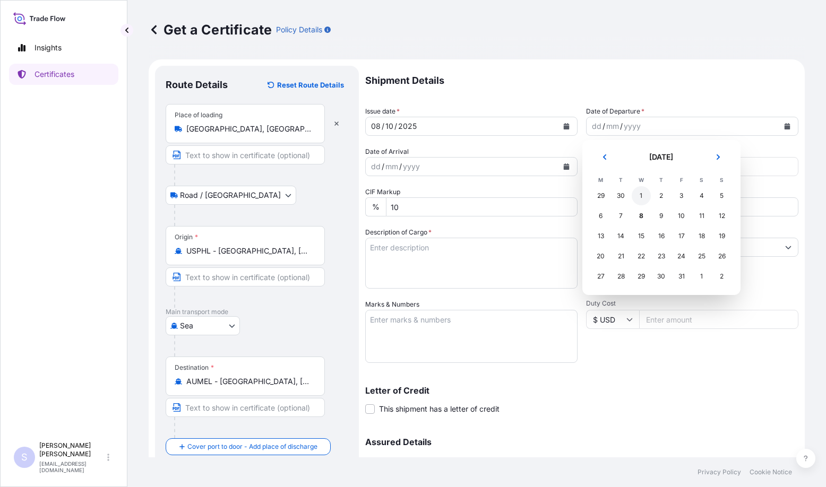
click at [642, 194] on div "1" at bounding box center [641, 195] width 19 height 19
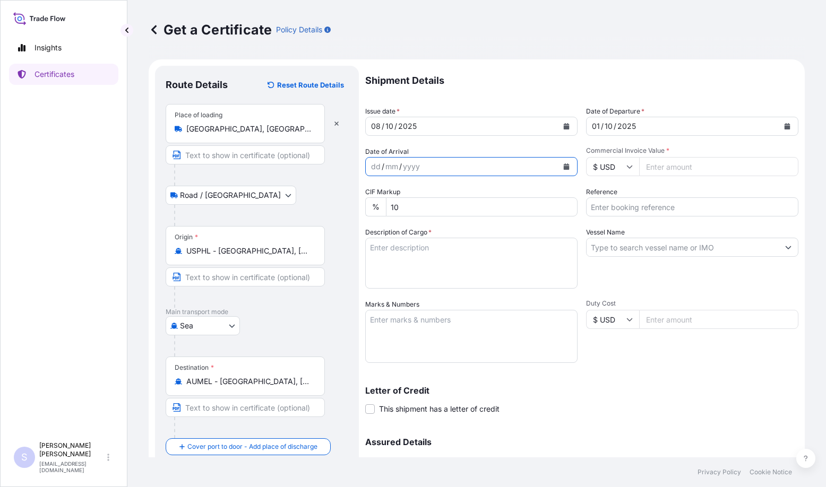
click at [558, 167] on button "Calendar" at bounding box center [566, 166] width 17 height 17
click at [566, 168] on button "Calendar" at bounding box center [566, 166] width 17 height 17
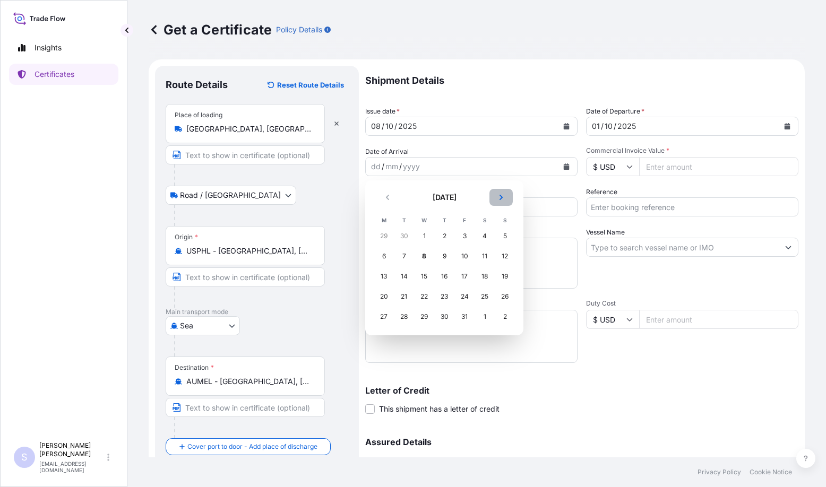
click at [506, 199] on button "Next" at bounding box center [500, 197] width 23 height 17
click at [460, 257] on div "7" at bounding box center [464, 256] width 19 height 19
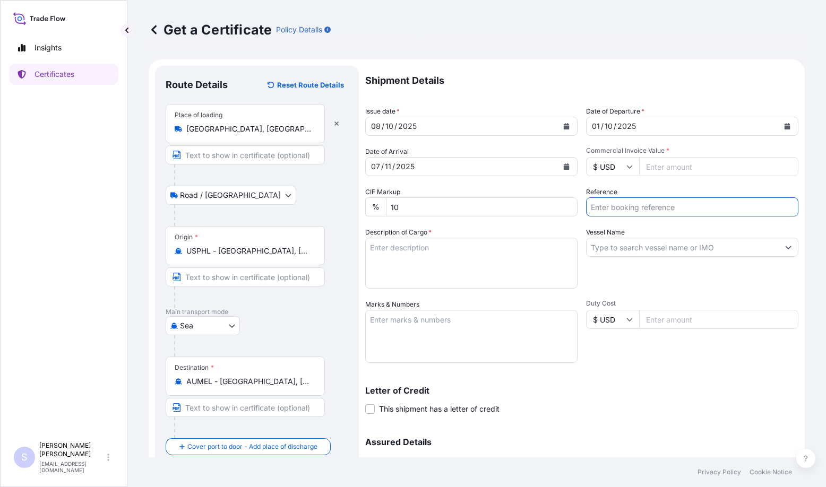
click at [640, 209] on input "Reference" at bounding box center [692, 206] width 212 height 19
paste input "2562864 4400620812"
click at [629, 205] on input "SO 2562864 4400620812" at bounding box center [692, 206] width 212 height 19
type input "SO 2562864 PO 4400620812"
click at [445, 259] on textarea "Description of Cargo *" at bounding box center [471, 263] width 212 height 51
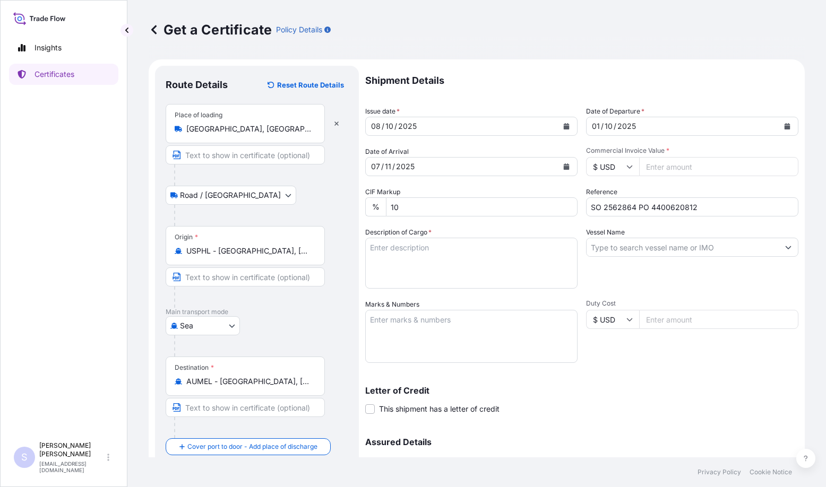
paste textarea "1x40HC CONTAINER SLAC: 19663.250Kgs 50.000Cbm 765 BAGS REZISTA NG STARCH PACKED…"
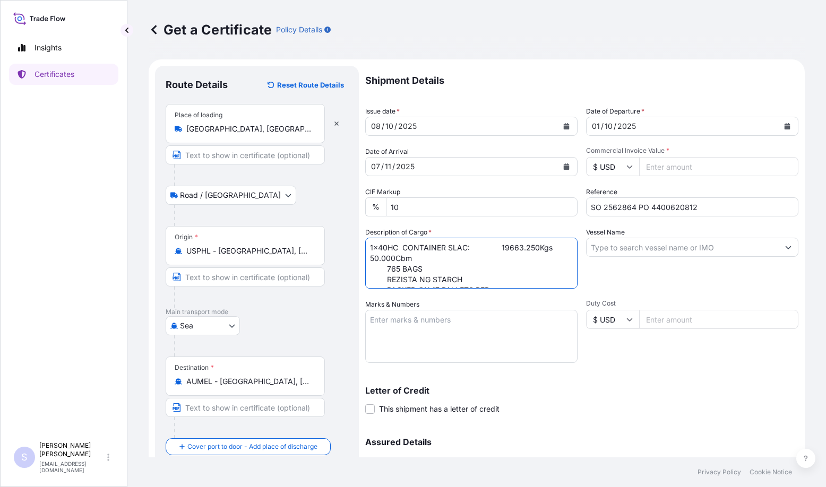
scroll to position [28, 0]
type textarea "1x40HC CONTAINER SLAC: 19663.250Kgs 50.000Cbm 765 BAGS REZISTA NG STARCH PACKED…"
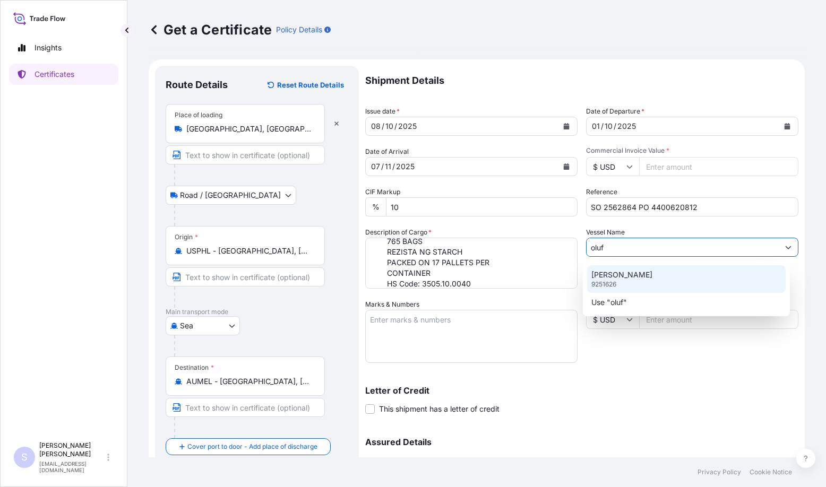
click at [614, 287] on p "9251626" at bounding box center [603, 284] width 25 height 8
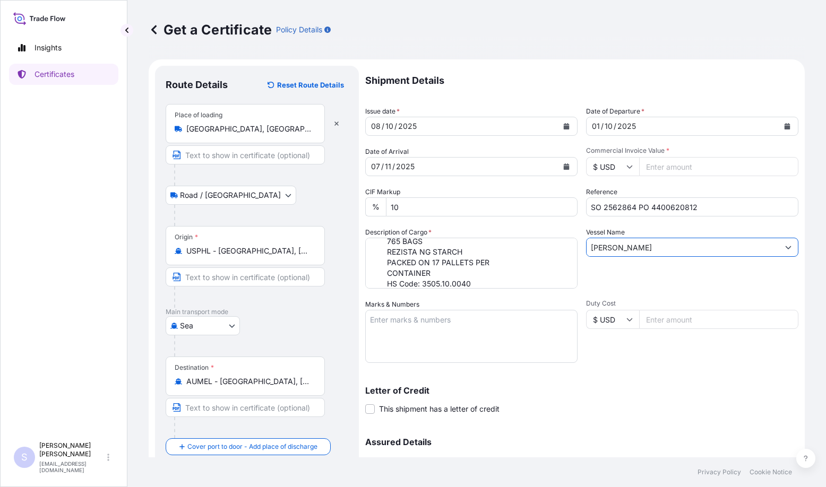
type input "OLUF MAERSK"
click at [418, 316] on textarea "Marks & Numbers" at bounding box center [471, 336] width 212 height 53
click at [419, 330] on textarea "Marks & Numbers" at bounding box center [471, 336] width 212 height 53
paste textarea "SELU4088639 0120651"
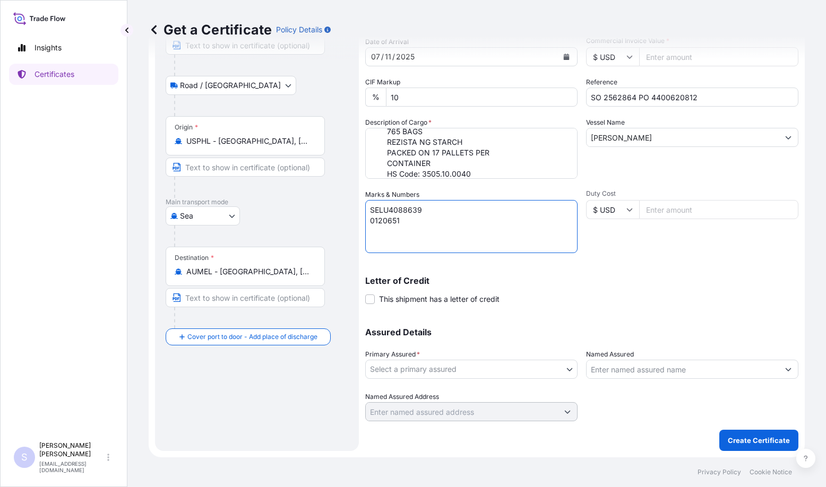
scroll to position [0, 0]
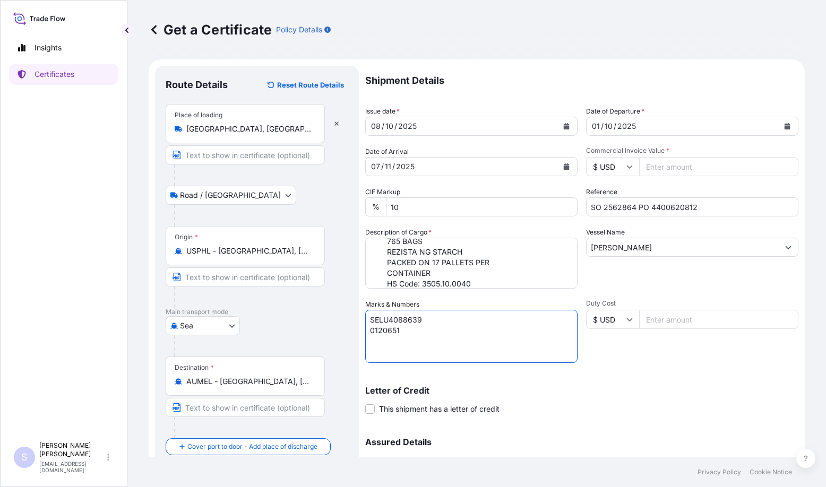
type textarea "SELU4088639 0120651"
click at [654, 165] on input "Commercial Invoice Value *" at bounding box center [718, 166] width 159 height 19
paste input "25555.21"
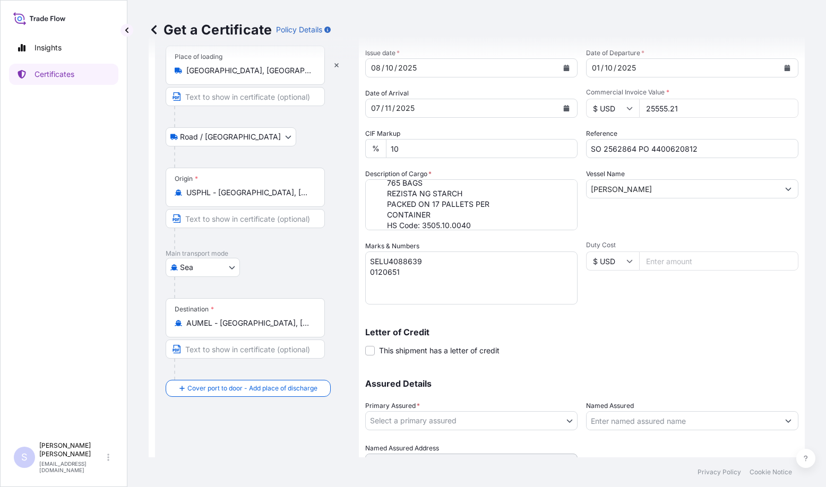
scroll to position [110, 0]
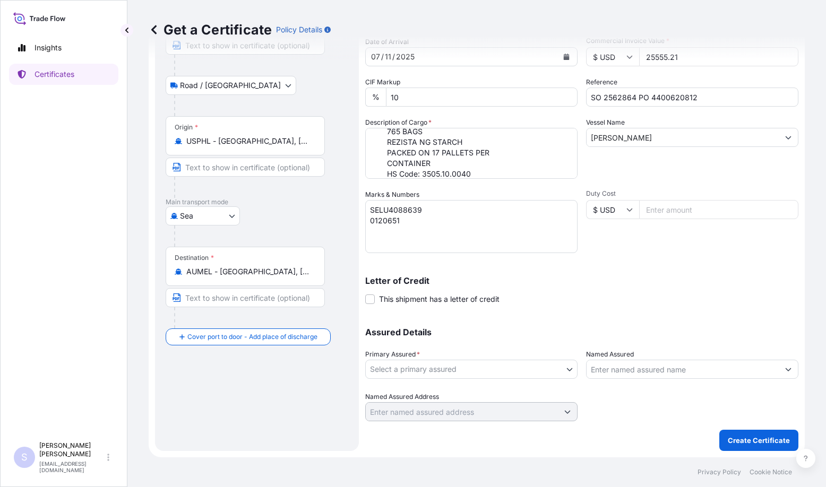
type input "25555.21"
click at [454, 364] on body "Insights Certificates S Steve Klinger csidocs@cargos.com Get a Certificate Poli…" at bounding box center [413, 243] width 826 height 487
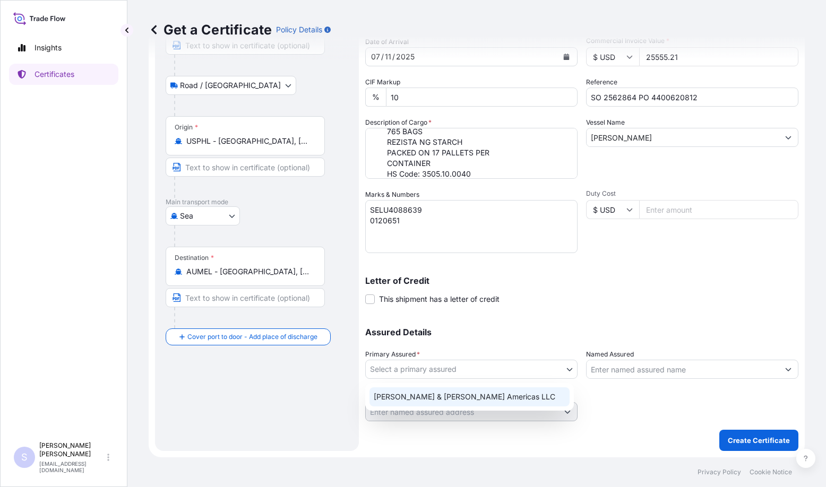
click at [436, 397] on div "Tate & Lyle Americas LLC" at bounding box center [469, 397] width 200 height 19
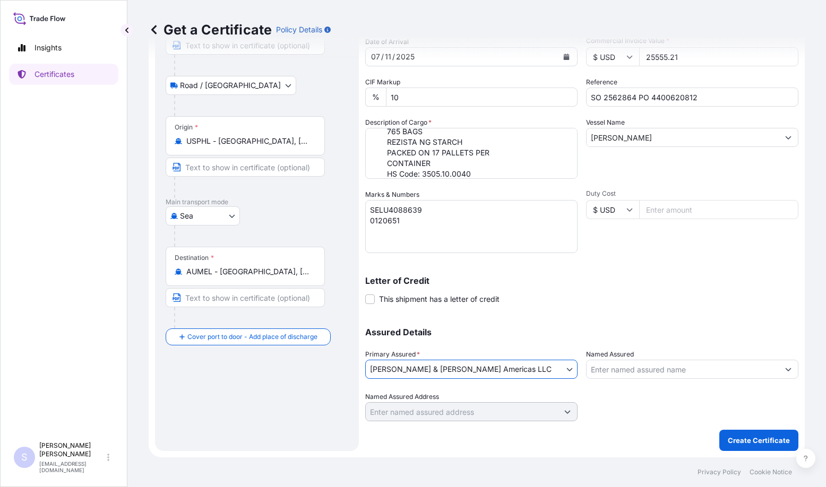
click at [634, 374] on input "Named Assured" at bounding box center [683, 369] width 192 height 19
click at [623, 362] on input "Named Assured" at bounding box center [683, 369] width 192 height 19
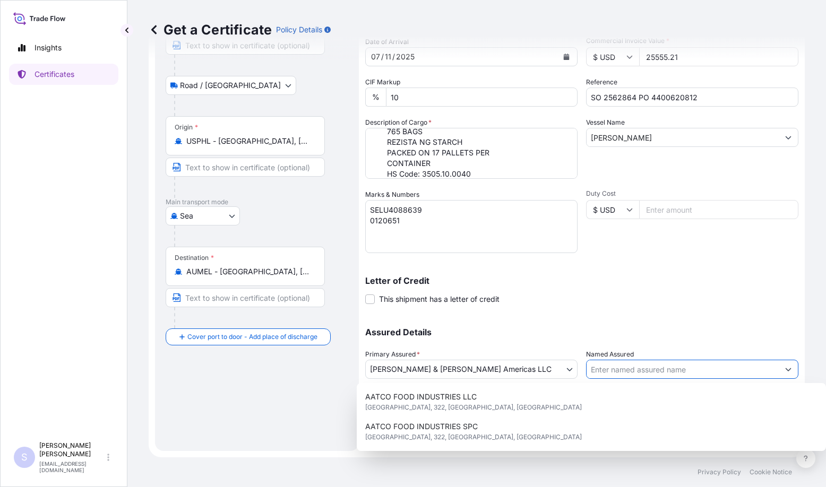
paste input "TATE & LYLE ANZ"
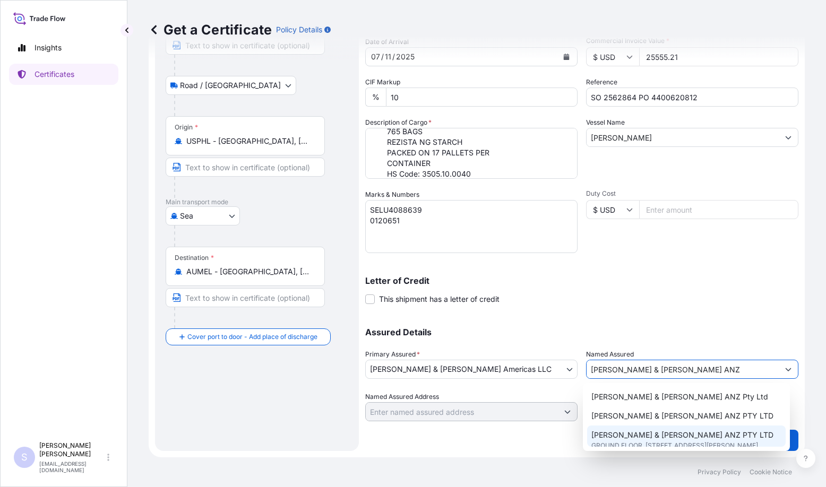
click at [635, 434] on span "TATE & LYLE ANZ PTY LTD" at bounding box center [682, 435] width 182 height 11
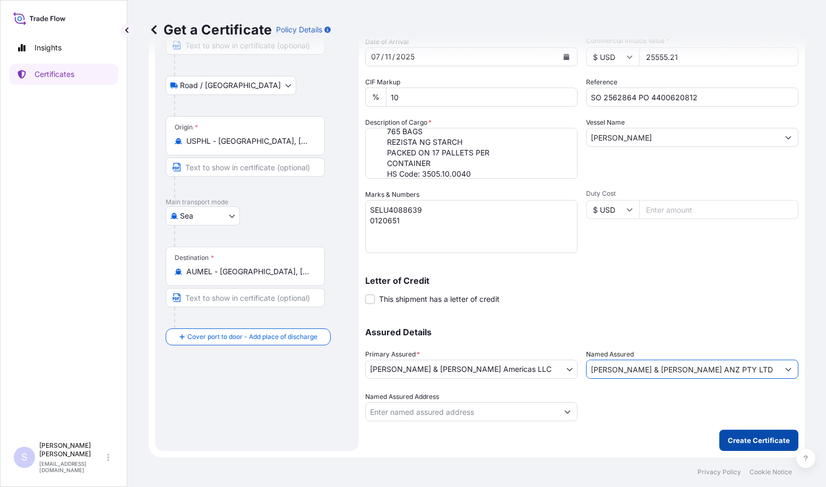
type input "TATE & LYLE ANZ PTY LTD"
click at [737, 439] on p "Create Certificate" at bounding box center [759, 440] width 62 height 11
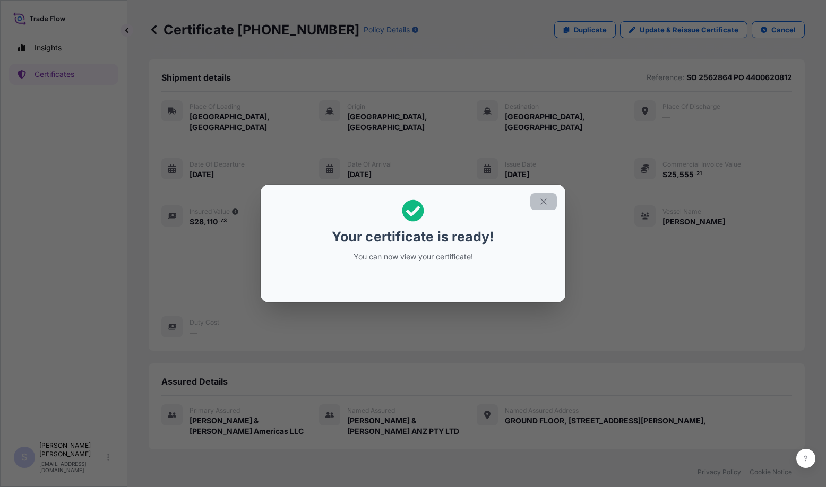
click at [547, 204] on icon "button" at bounding box center [544, 202] width 10 height 10
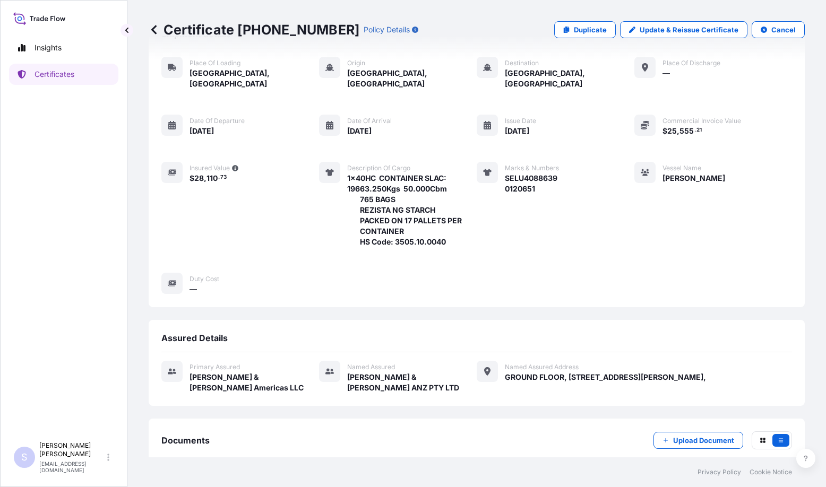
scroll to position [83, 0]
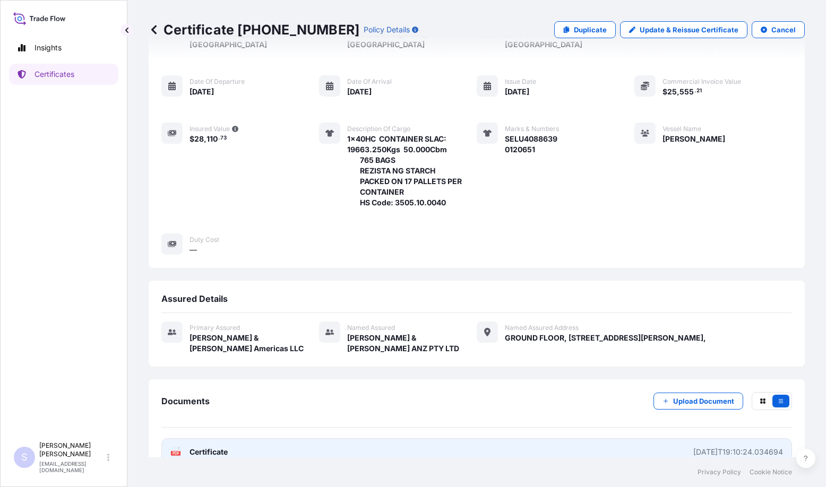
click at [232, 439] on link "PDF Certificate 2025-10-08T19:10:24.034694" at bounding box center [476, 453] width 631 height 28
